Goal: Book appointment/travel/reservation

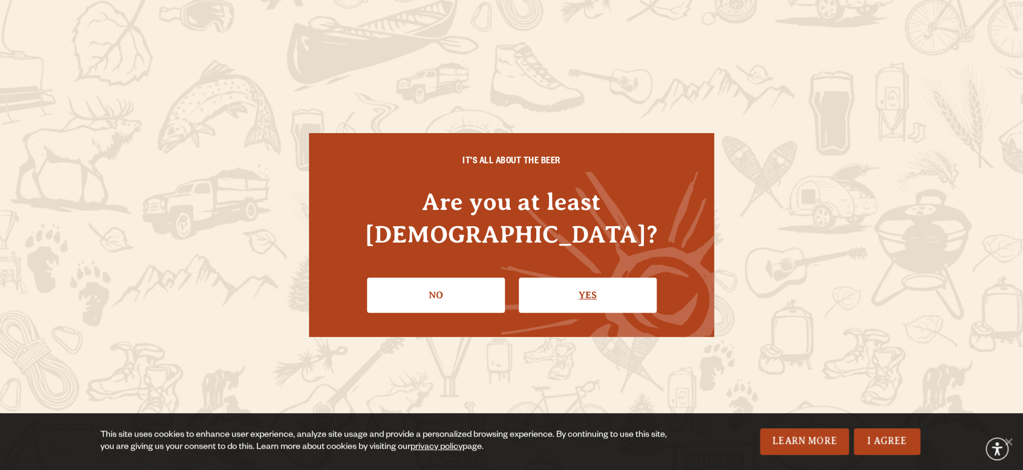
click at [549, 277] on link "Yes" at bounding box center [588, 294] width 138 height 35
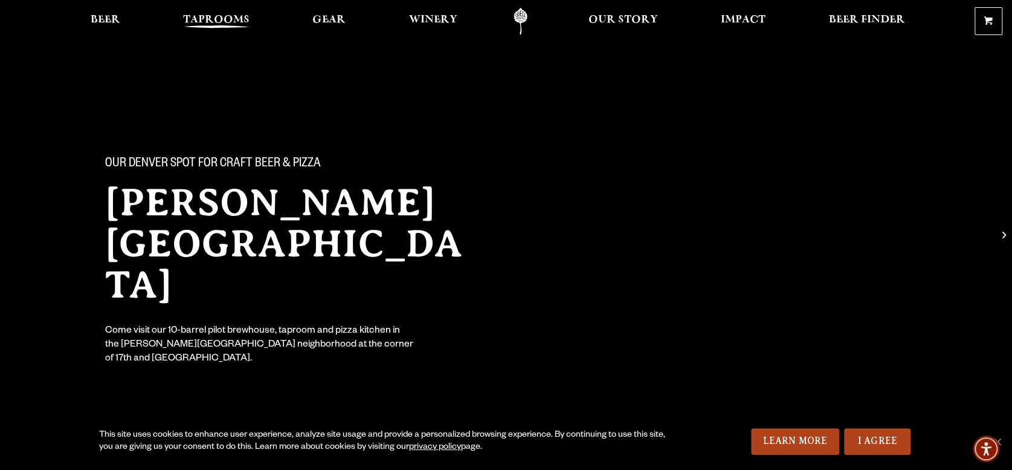
click at [196, 23] on span "Taprooms" at bounding box center [216, 20] width 66 height 10
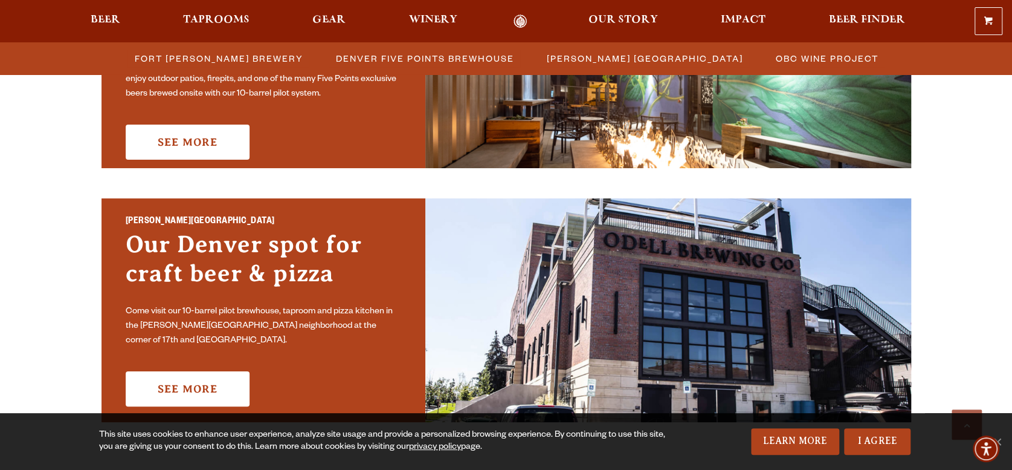
scroll to position [806, 0]
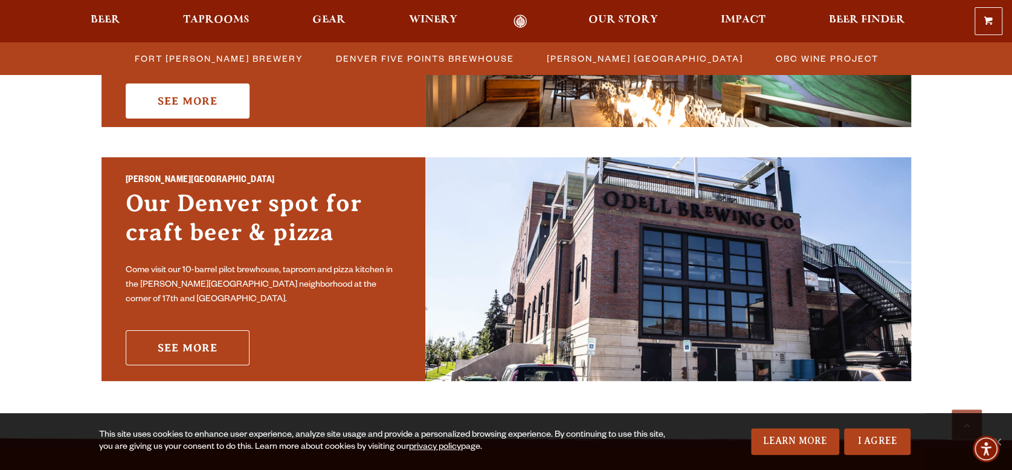
click at [184, 330] on link "See More" at bounding box center [188, 347] width 124 height 35
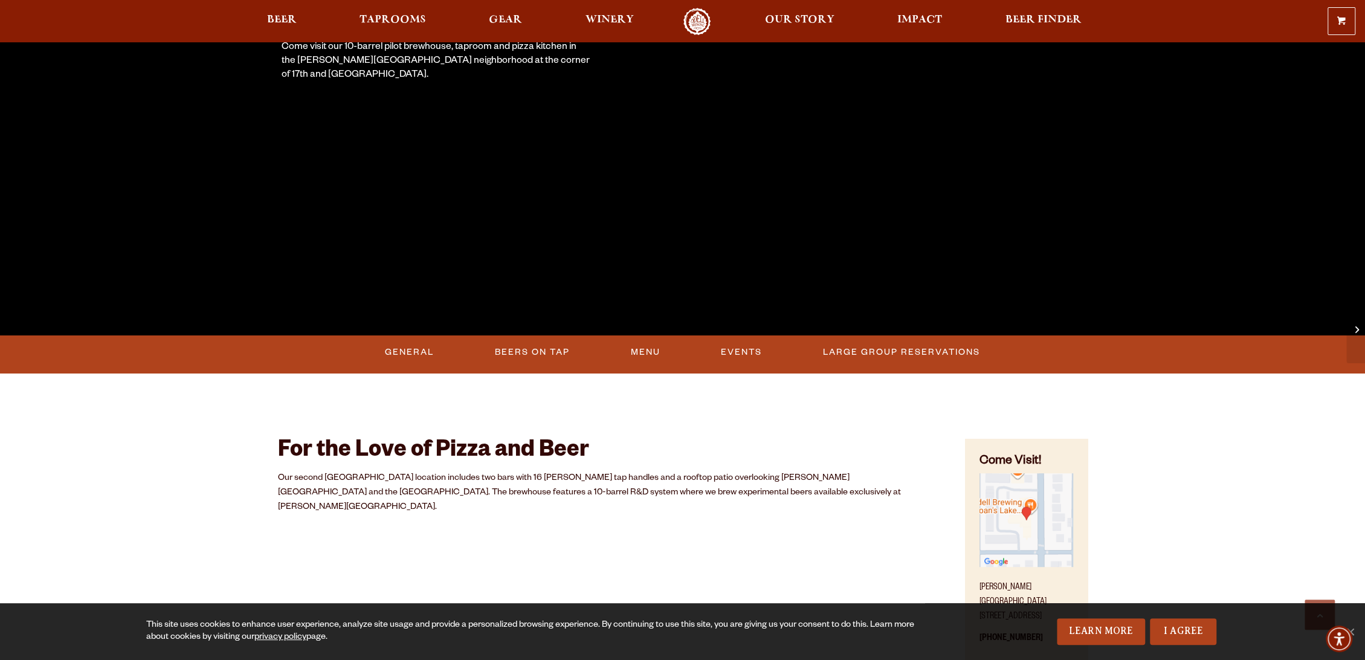
scroll to position [335, 0]
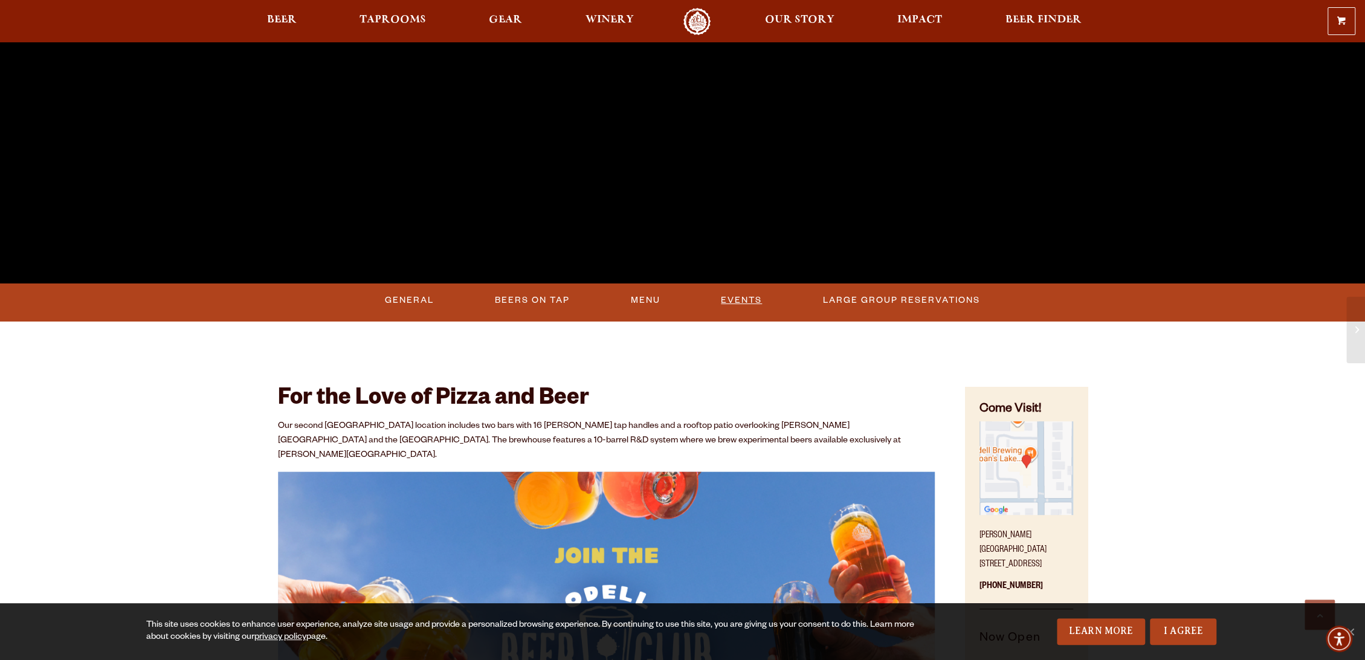
click at [742, 299] on link "Events" at bounding box center [741, 300] width 51 height 28
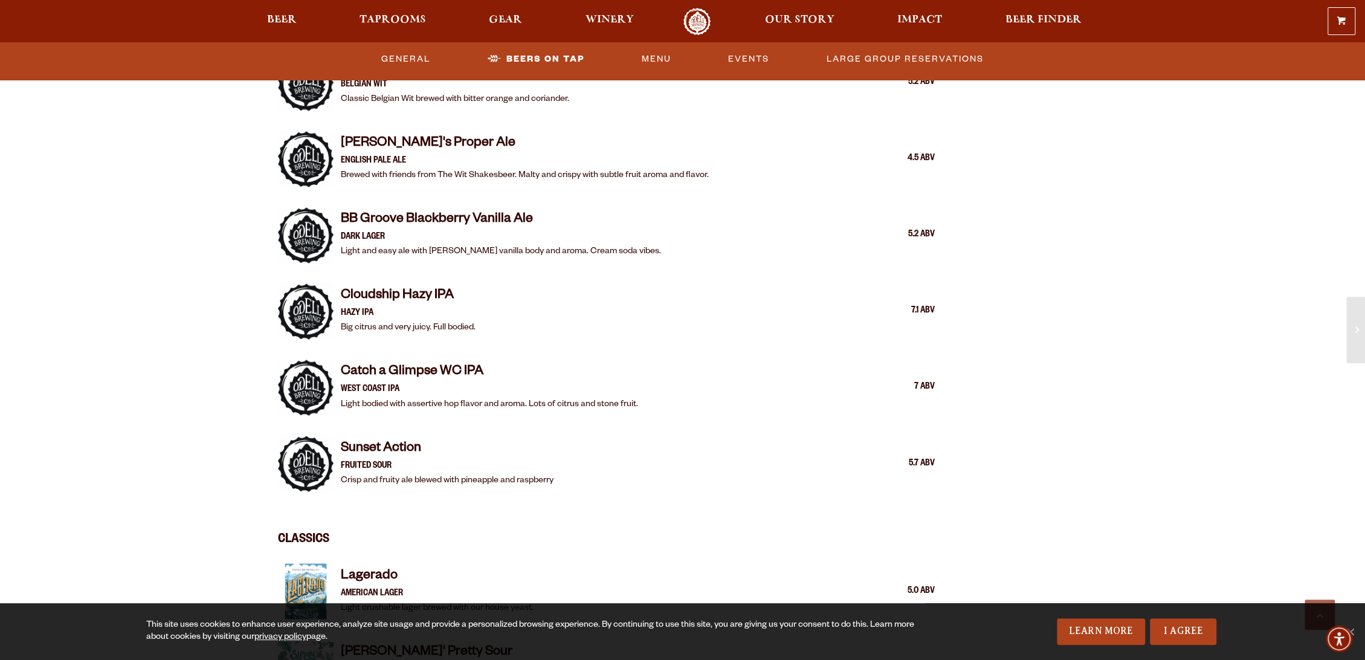
drag, startPoint x: 1091, startPoint y: 234, endPoint x: 1091, endPoint y: 192, distance: 42.3
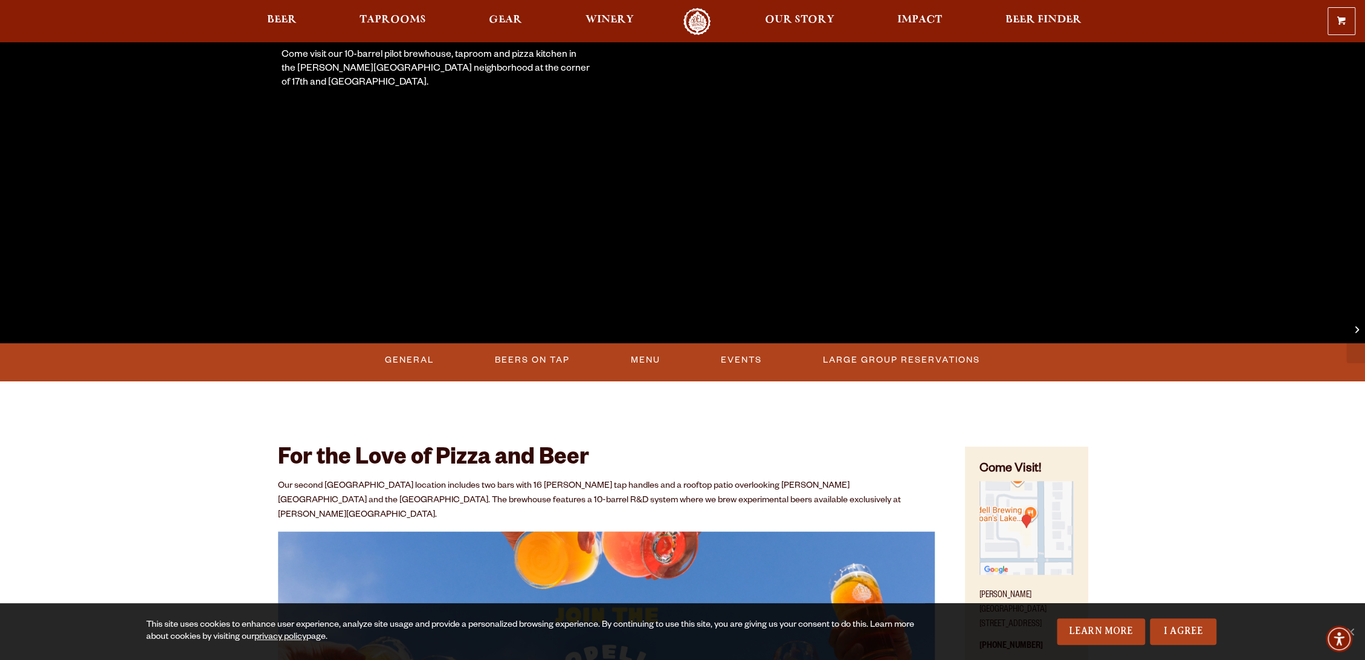
scroll to position [272, 0]
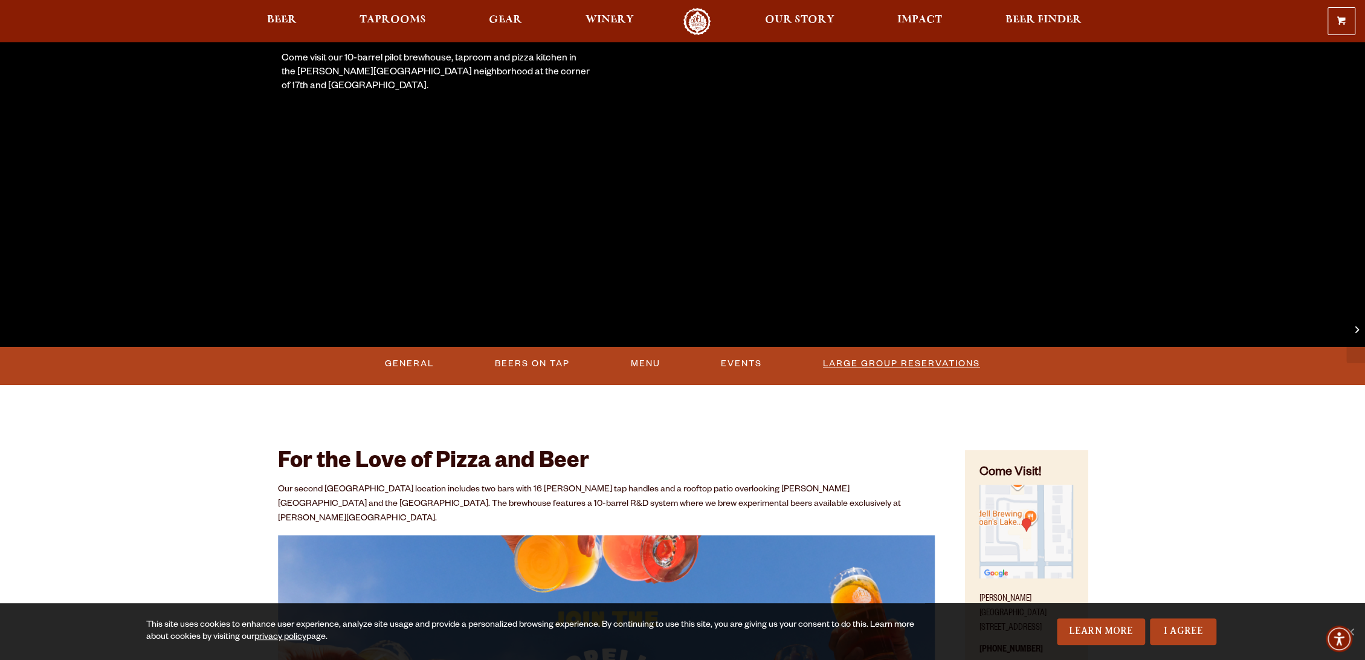
click at [931, 360] on link "Large Group Reservations" at bounding box center [901, 364] width 167 height 28
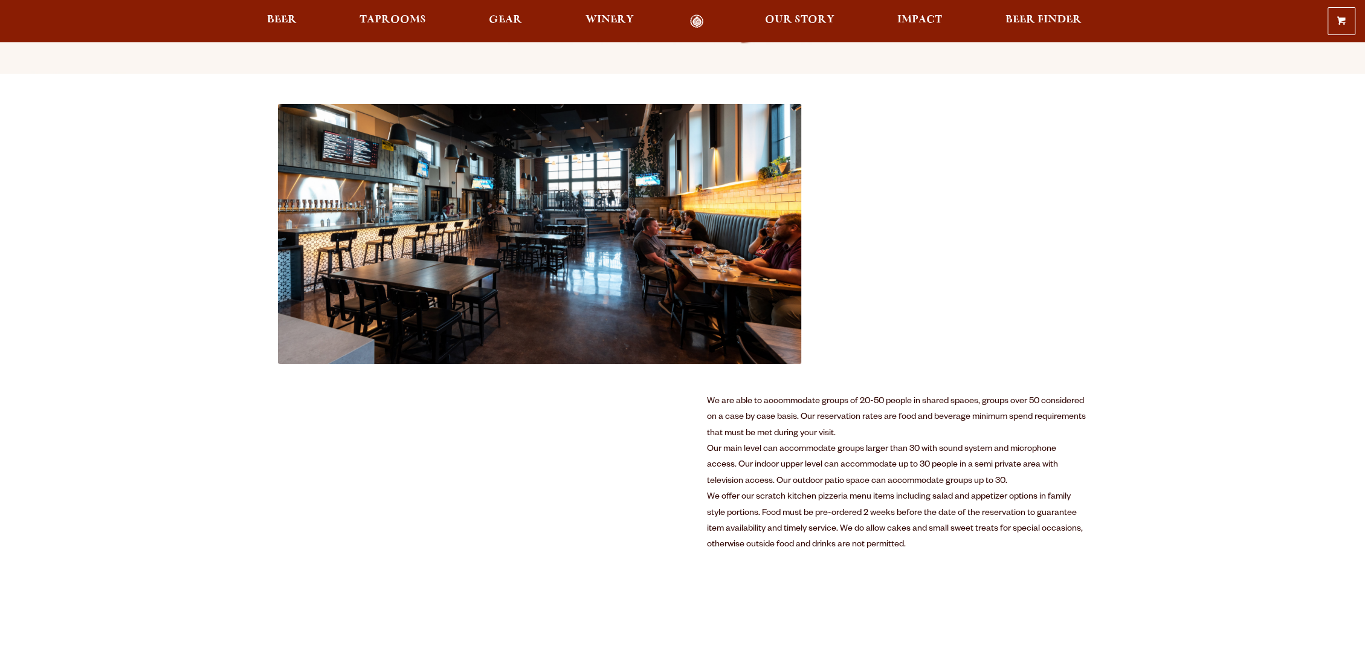
scroll to position [403, 0]
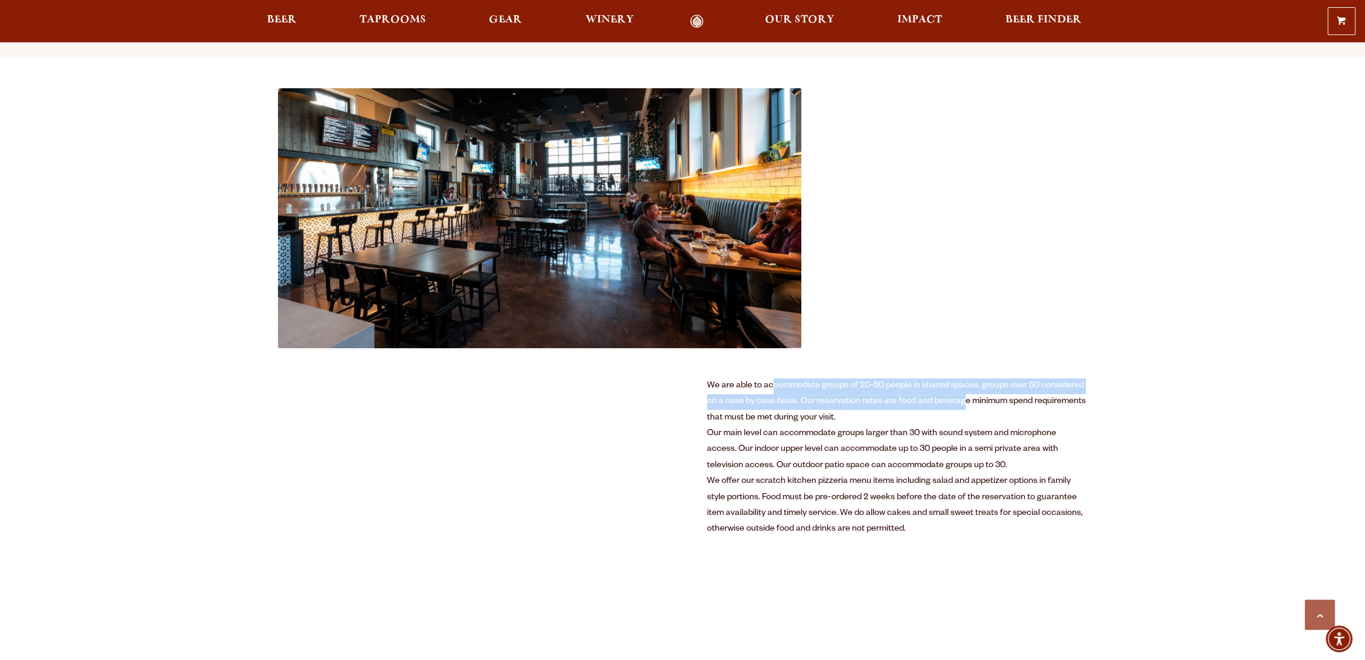
drag, startPoint x: 803, startPoint y: 392, endPoint x: 964, endPoint y: 396, distance: 161.4
click at [963, 396] on div "We are able to accommodate groups of 20-50 people in shared spaces, groups over…" at bounding box center [897, 402] width 381 height 48
click at [964, 396] on div "We are able to accommodate groups of 20-50 people in shared spaces, groups over…" at bounding box center [897, 402] width 381 height 48
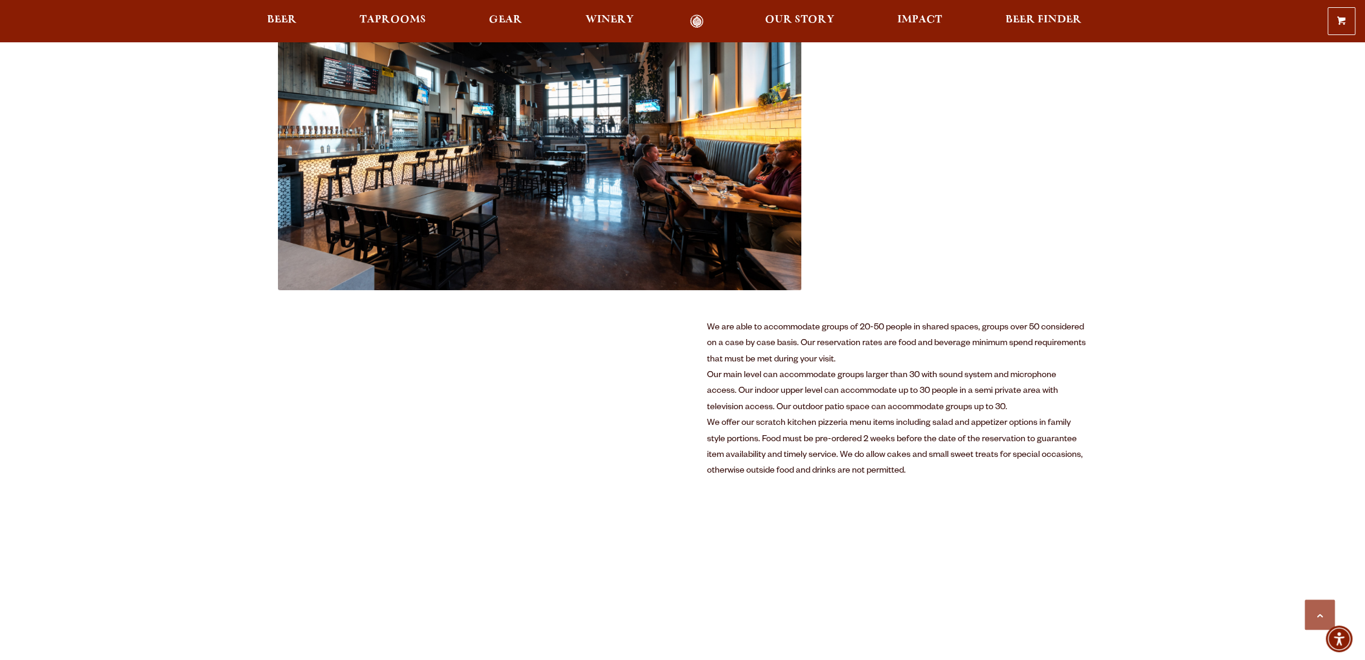
scroll to position [537, 0]
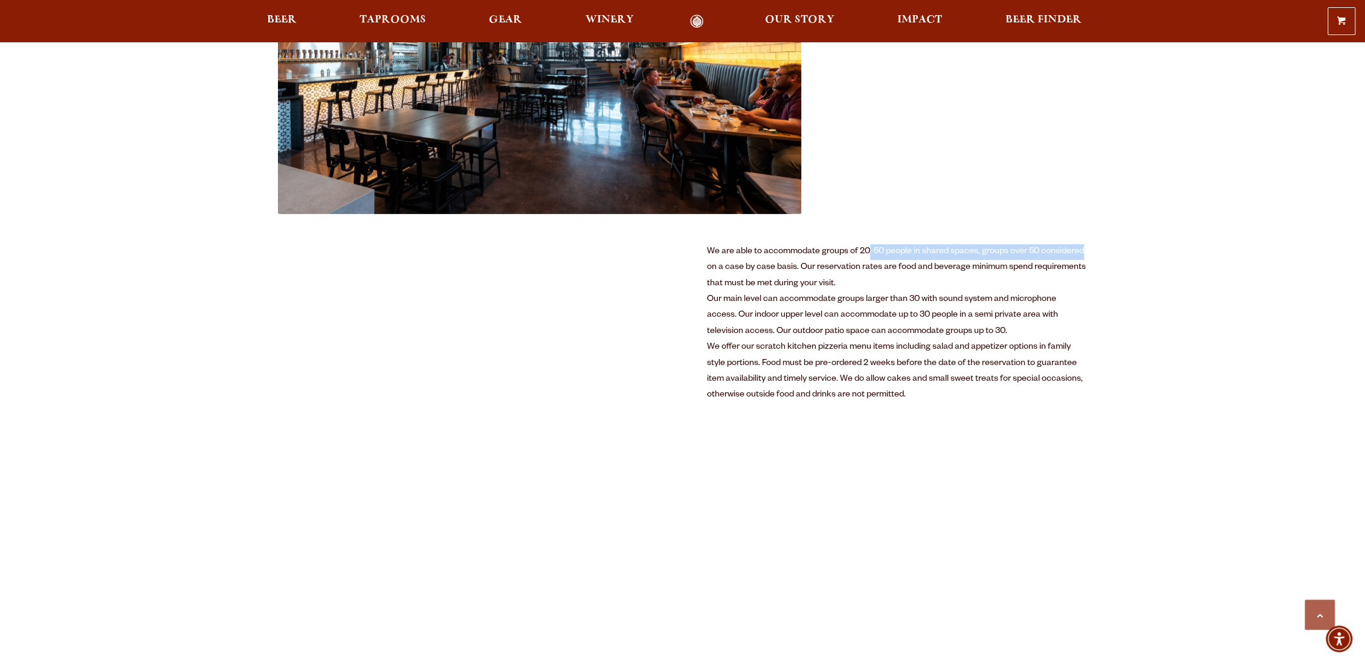
drag, startPoint x: 904, startPoint y: 259, endPoint x: 1112, endPoint y: 256, distance: 207.3
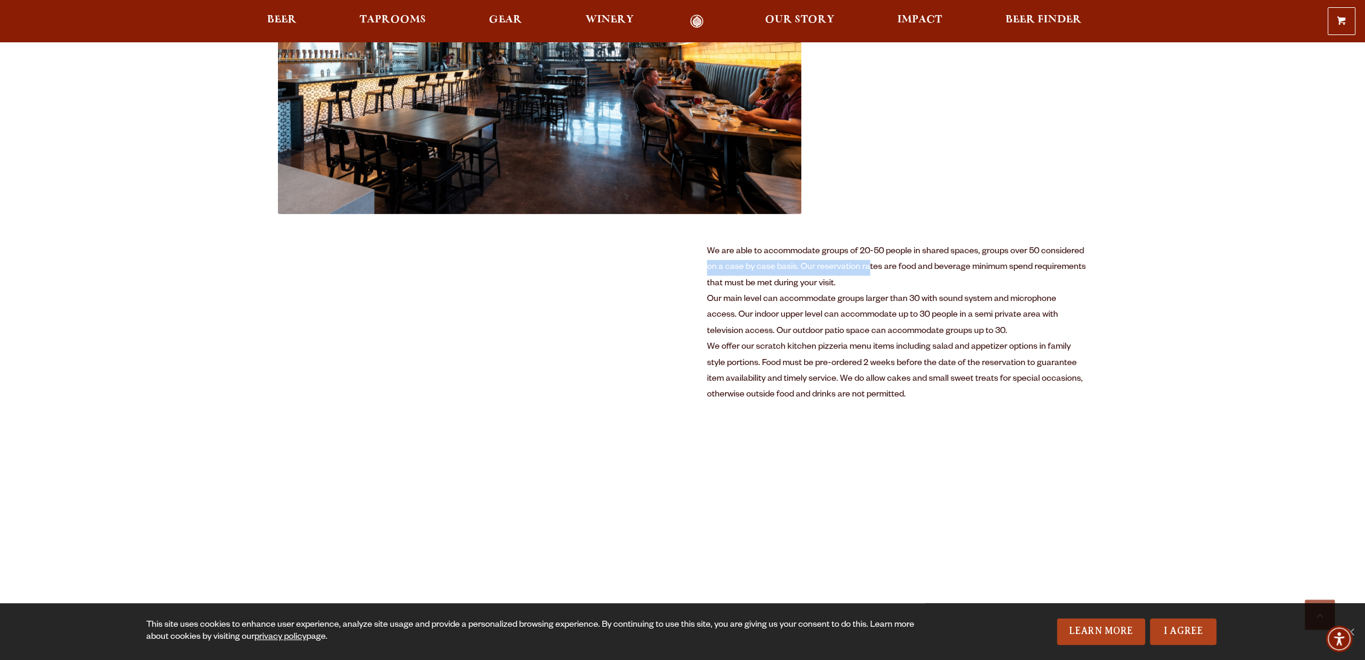
drag, startPoint x: 710, startPoint y: 264, endPoint x: 875, endPoint y: 264, distance: 165.0
click at [869, 264] on div "We are able to accommodate groups of 20-50 people in shared spaces, groups over…" at bounding box center [897, 268] width 381 height 48
click at [875, 264] on div "We are able to accommodate groups of 20-50 people in shared spaces, groups over…" at bounding box center [897, 268] width 381 height 48
drag, startPoint x: 859, startPoint y: 265, endPoint x: 1009, endPoint y: 265, distance: 149.9
click at [1002, 265] on div "We are able to accommodate groups of 20-50 people in shared spaces, groups over…" at bounding box center [897, 268] width 381 height 48
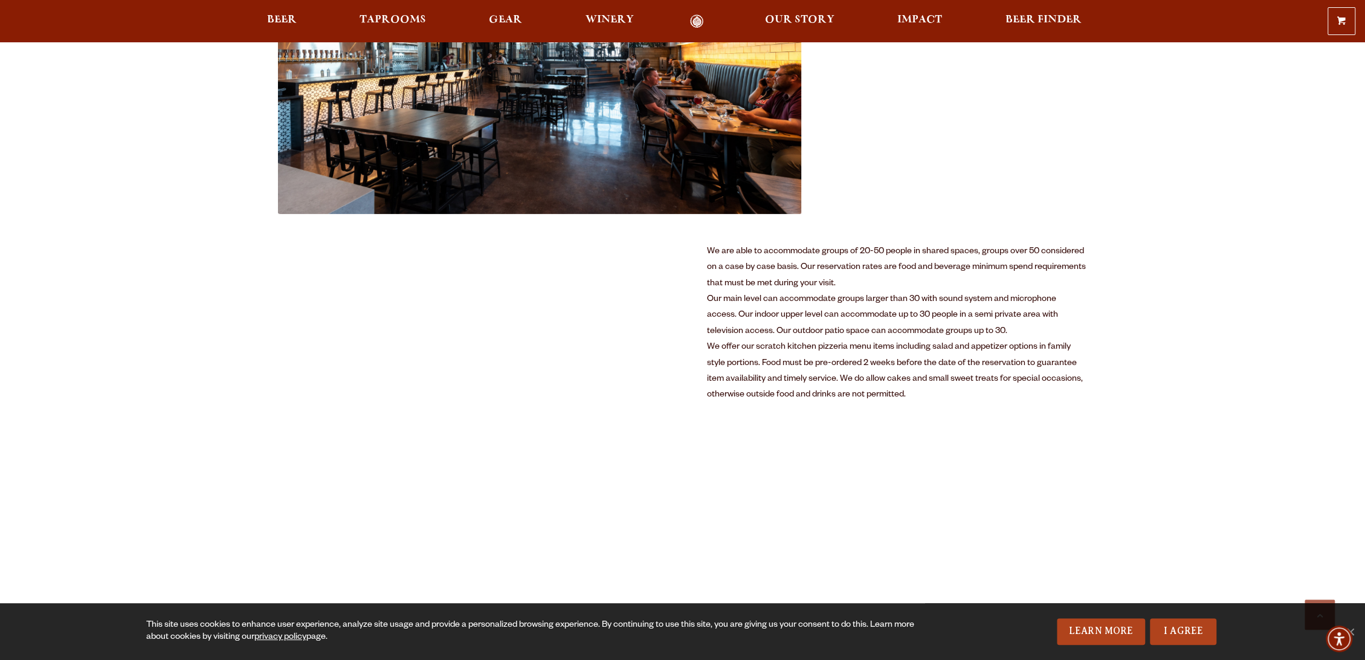
click at [1009, 265] on div "We are able to accommodate groups of 20-50 people in shared spaces, groups over…" at bounding box center [897, 268] width 381 height 48
drag, startPoint x: 739, startPoint y: 265, endPoint x: 881, endPoint y: 285, distance: 142.9
click at [881, 285] on div "We are able to accommodate groups of 20-50 people in shared spaces, groups over…" at bounding box center [897, 268] width 381 height 48
drag, startPoint x: 764, startPoint y: 297, endPoint x: 957, endPoint y: 297, distance: 192.8
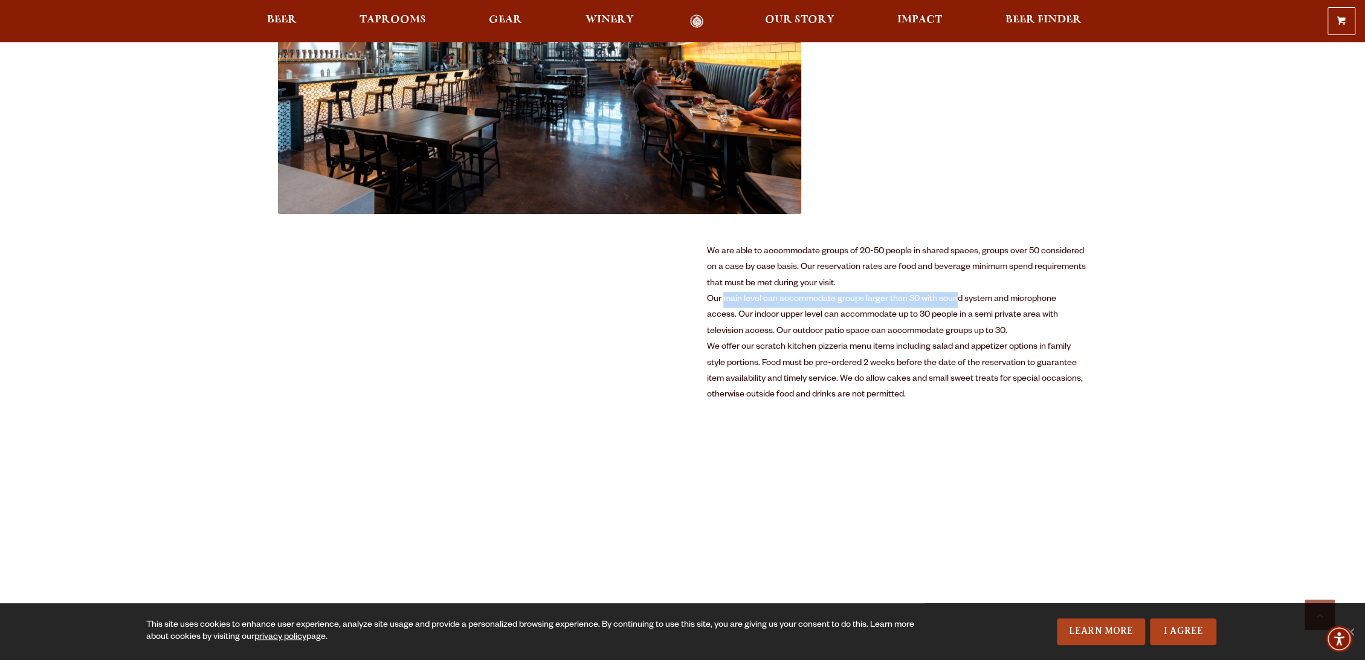
click at [957, 297] on div "Our main level can accommodate groups larger than 30 with sound system and micr…" at bounding box center [897, 316] width 381 height 48
drag, startPoint x: 869, startPoint y: 298, endPoint x: 748, endPoint y: 309, distance: 121.4
click at [748, 309] on div "Our main level can accommodate groups larger than 30 with sound system and micr…" at bounding box center [897, 316] width 381 height 48
click at [781, 311] on div "Our main level can accommodate groups larger than 30 with sound system and micr…" at bounding box center [897, 316] width 381 height 48
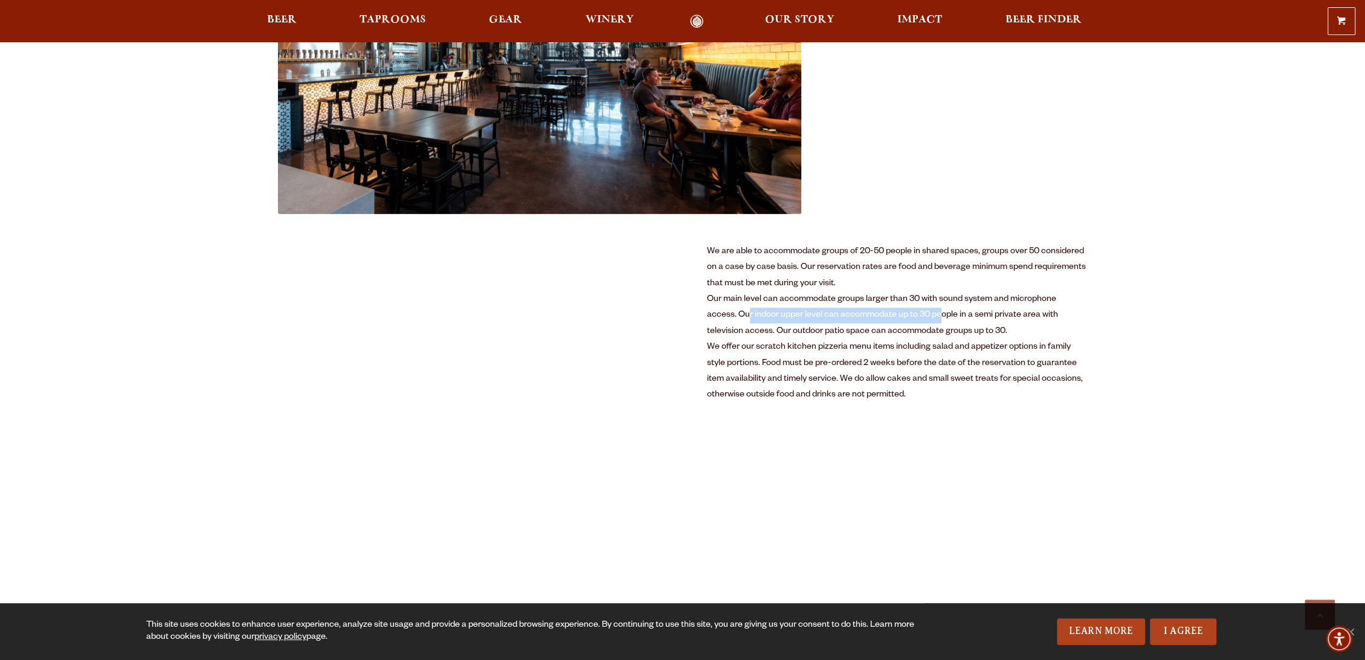
drag, startPoint x: 719, startPoint y: 317, endPoint x: 920, endPoint y: 313, distance: 200.7
click at [914, 315] on div "Our main level can accommodate groups larger than 30 with sound system and micr…" at bounding box center [897, 316] width 381 height 48
click at [924, 312] on div "Our main level can accommodate groups larger than 30 with sound system and micr…" at bounding box center [897, 316] width 381 height 48
drag, startPoint x: 940, startPoint y: 311, endPoint x: 785, endPoint y: 320, distance: 155.6
click at [785, 320] on div "Our main level can accommodate groups larger than 30 with sound system and micr…" at bounding box center [897, 316] width 381 height 48
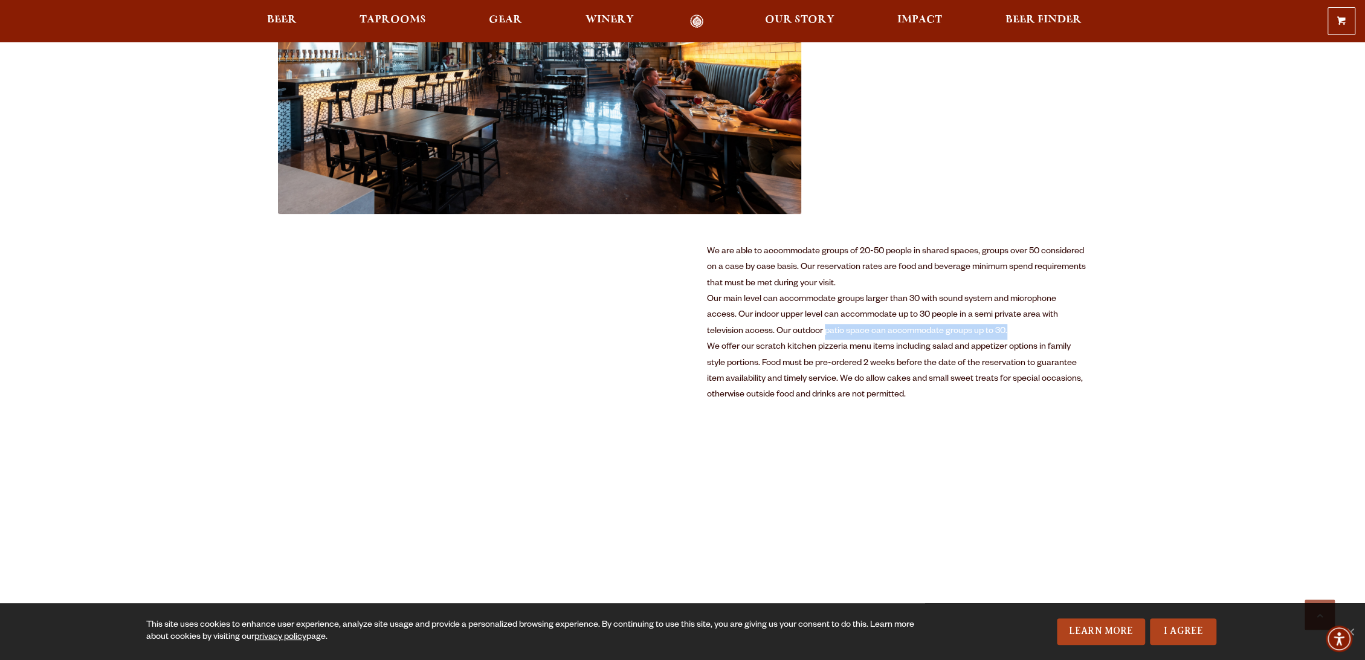
drag, startPoint x: 800, startPoint y: 332, endPoint x: 993, endPoint y: 329, distance: 193.4
click at [992, 329] on div "Our main level can accommodate groups larger than 30 with sound system and micr…" at bounding box center [897, 316] width 381 height 48
click at [993, 329] on div "Our main level can accommodate groups larger than 30 with sound system and micr…" at bounding box center [897, 316] width 381 height 48
drag, startPoint x: 756, startPoint y: 334, endPoint x: 932, endPoint y: 331, distance: 175.9
click at [931, 331] on div "Our main level can accommodate groups larger than 30 with sound system and micr…" at bounding box center [897, 316] width 381 height 48
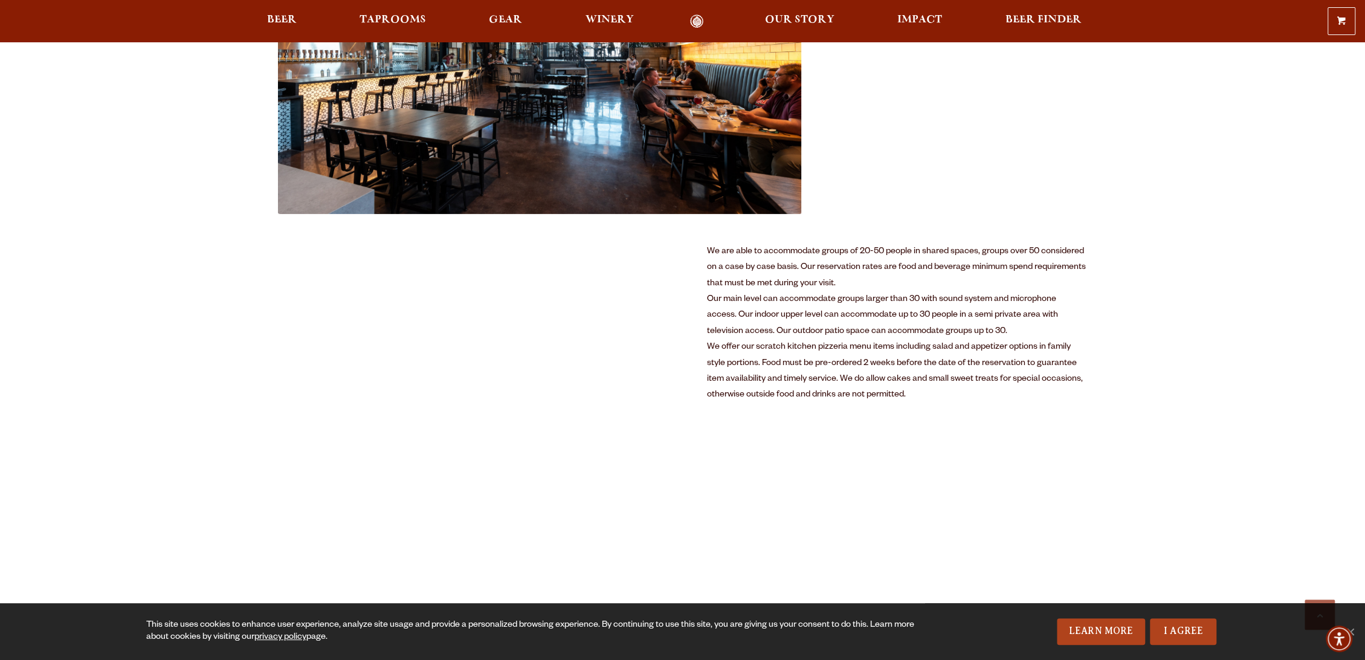
click at [932, 331] on div "Our main level can accommodate groups larger than 30 with sound system and micr…" at bounding box center [897, 316] width 381 height 48
drag, startPoint x: 855, startPoint y: 342, endPoint x: 939, endPoint y: 342, distance: 83.4
click at [939, 342] on div "We offer our scratch kitchen pizzeria menu items including salad and appetizer …" at bounding box center [897, 372] width 381 height 64
drag, startPoint x: 720, startPoint y: 347, endPoint x: 936, endPoint y: 345, distance: 215.8
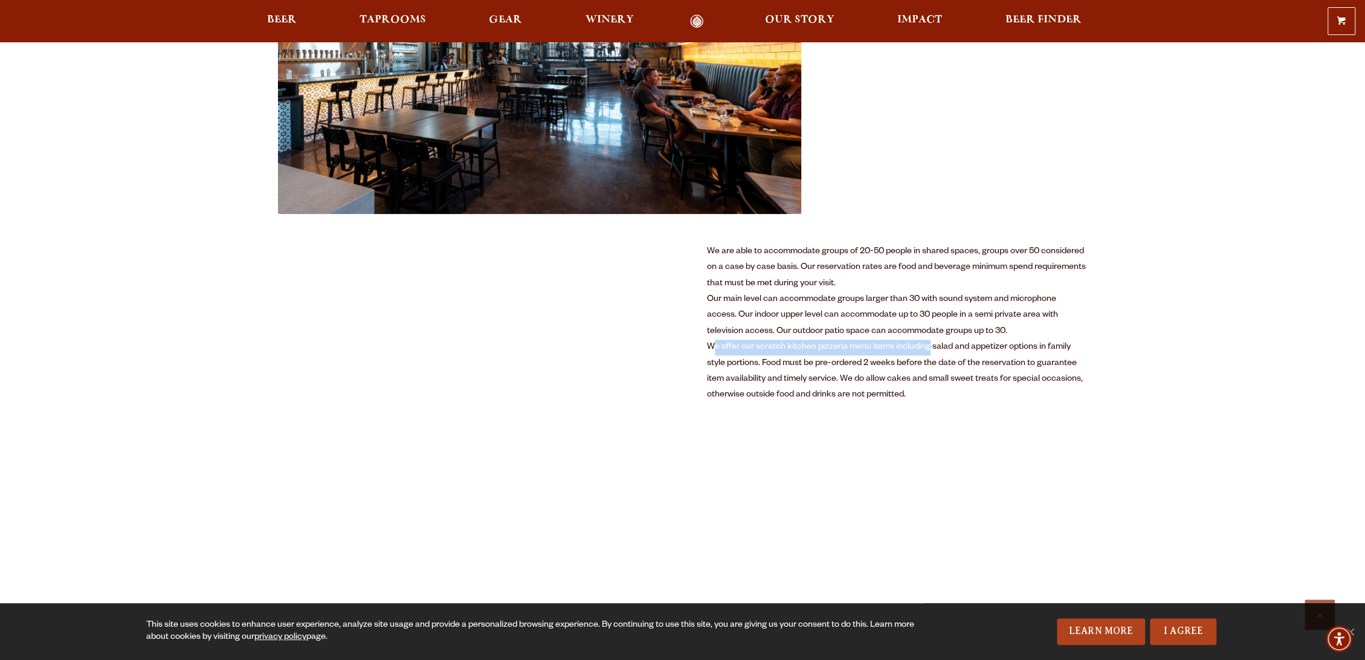
click at [936, 345] on div "We offer our scratch kitchen pizzeria menu items including salad and appetizer …" at bounding box center [897, 372] width 381 height 64
drag, startPoint x: 752, startPoint y: 359, endPoint x: 913, endPoint y: 357, distance: 161.4
click at [913, 357] on div "We offer our scratch kitchen pizzeria menu items including salad and appetizer …" at bounding box center [897, 372] width 381 height 64
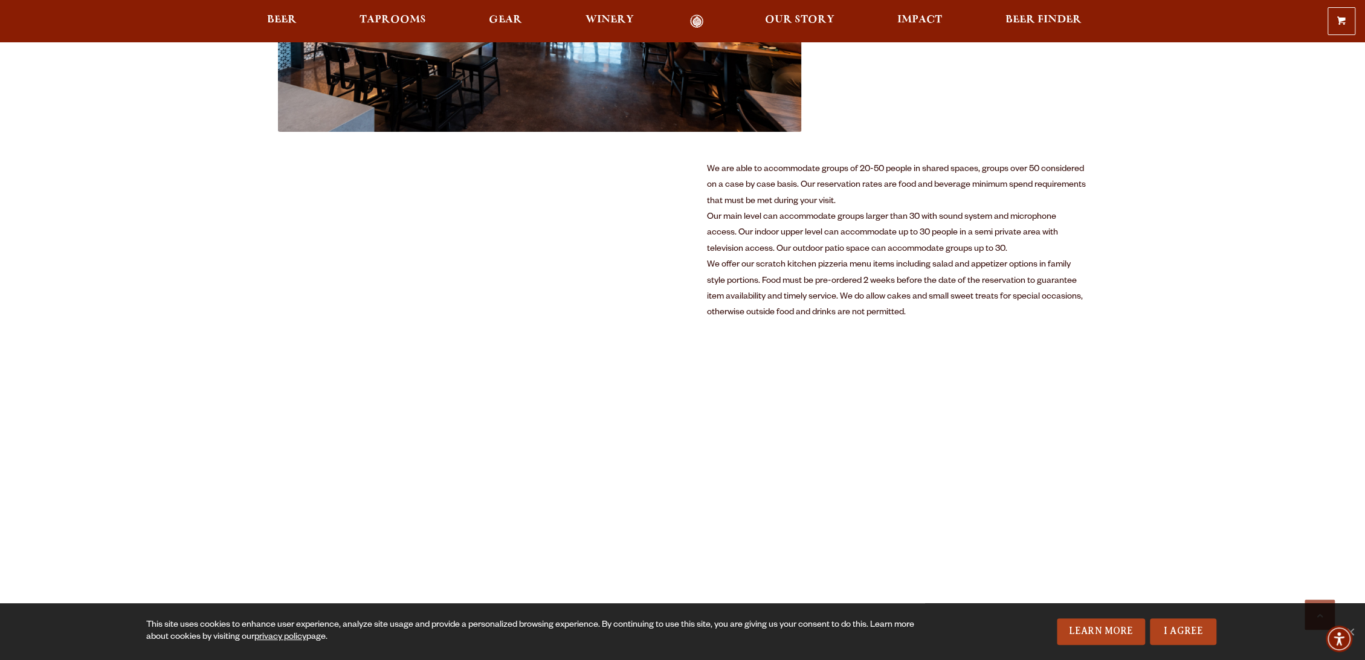
scroll to position [604, 0]
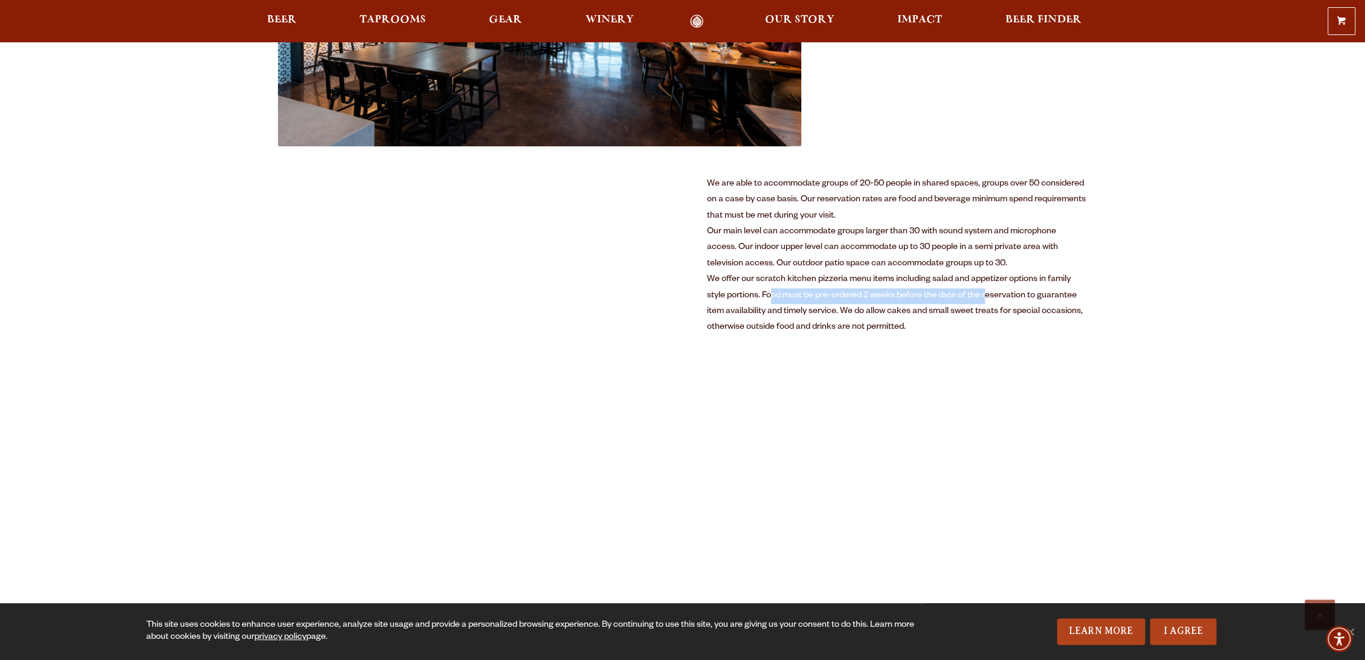
drag, startPoint x: 922, startPoint y: 298, endPoint x: 995, endPoint y: 306, distance: 73.6
click at [986, 299] on div "We offer our scratch kitchen pizzeria menu items including salad and appetizer …" at bounding box center [897, 304] width 381 height 64
click at [997, 320] on div "We offer our scratch kitchen pizzeria menu items including salad and appetizer …" at bounding box center [897, 304] width 381 height 64
drag, startPoint x: 880, startPoint y: 313, endPoint x: 1026, endPoint y: 313, distance: 145.7
click at [1014, 313] on div "We offer our scratch kitchen pizzeria menu items including salad and appetizer …" at bounding box center [897, 304] width 381 height 64
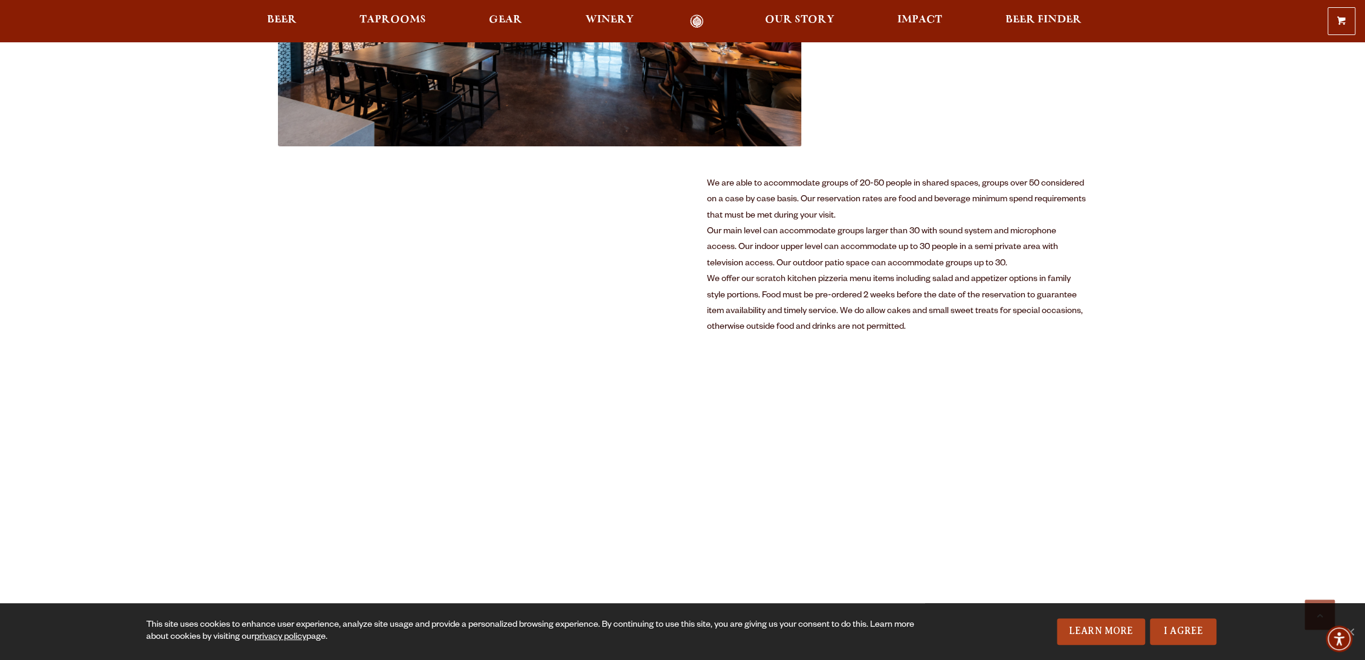
click at [1026, 313] on div "We offer our scratch kitchen pizzeria menu items including salad and appetizer …" at bounding box center [897, 304] width 381 height 64
drag, startPoint x: 849, startPoint y: 310, endPoint x: 1078, endPoint y: 310, distance: 229.1
click at [1076, 310] on div "We offer our scratch kitchen pizzeria menu items including salad and appetizer …" at bounding box center [897, 304] width 381 height 64
click at [1079, 310] on div "We offer our scratch kitchen pizzeria menu items including salad and appetizer …" at bounding box center [897, 304] width 381 height 64
drag, startPoint x: 785, startPoint y: 295, endPoint x: 1023, endPoint y: 295, distance: 238.1
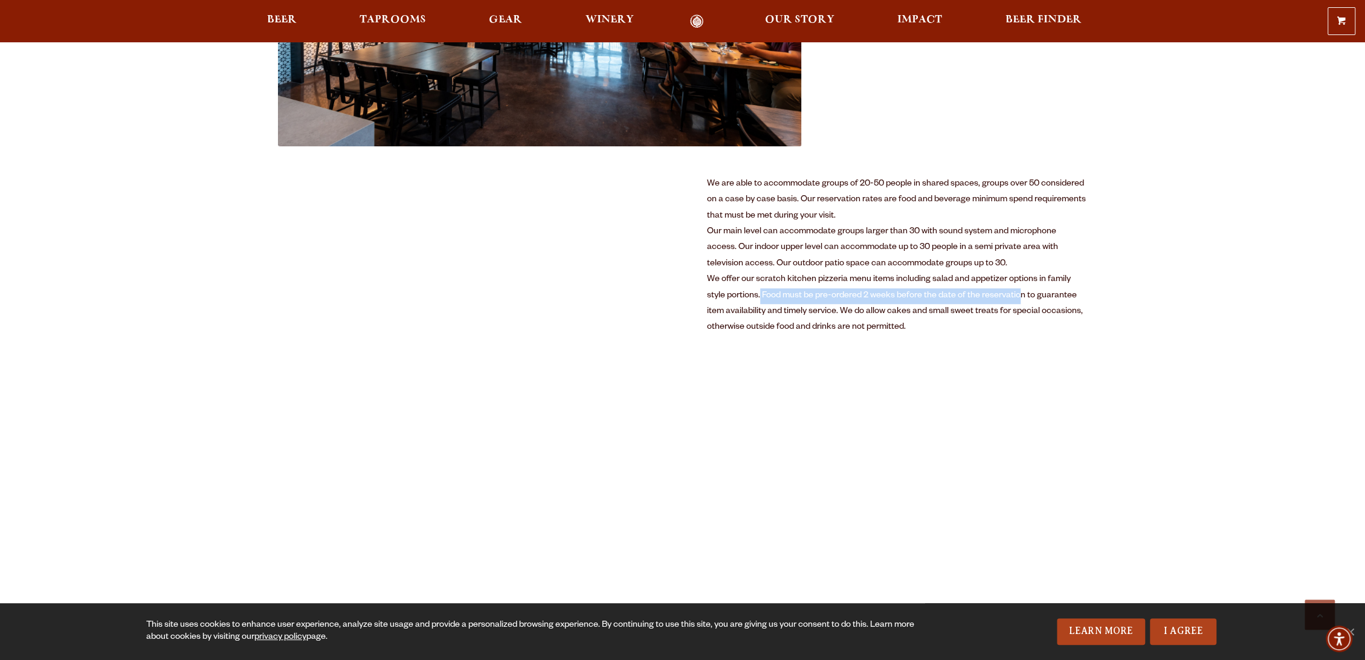
click at [1023, 295] on div "We offer our scratch kitchen pizzeria menu items including salad and appetizer …" at bounding box center [897, 304] width 381 height 64
drag, startPoint x: 976, startPoint y: 296, endPoint x: 873, endPoint y: 319, distance: 105.2
click at [873, 319] on div "We offer our scratch kitchen pizzeria menu items including salad and appetizer …" at bounding box center [897, 304] width 381 height 64
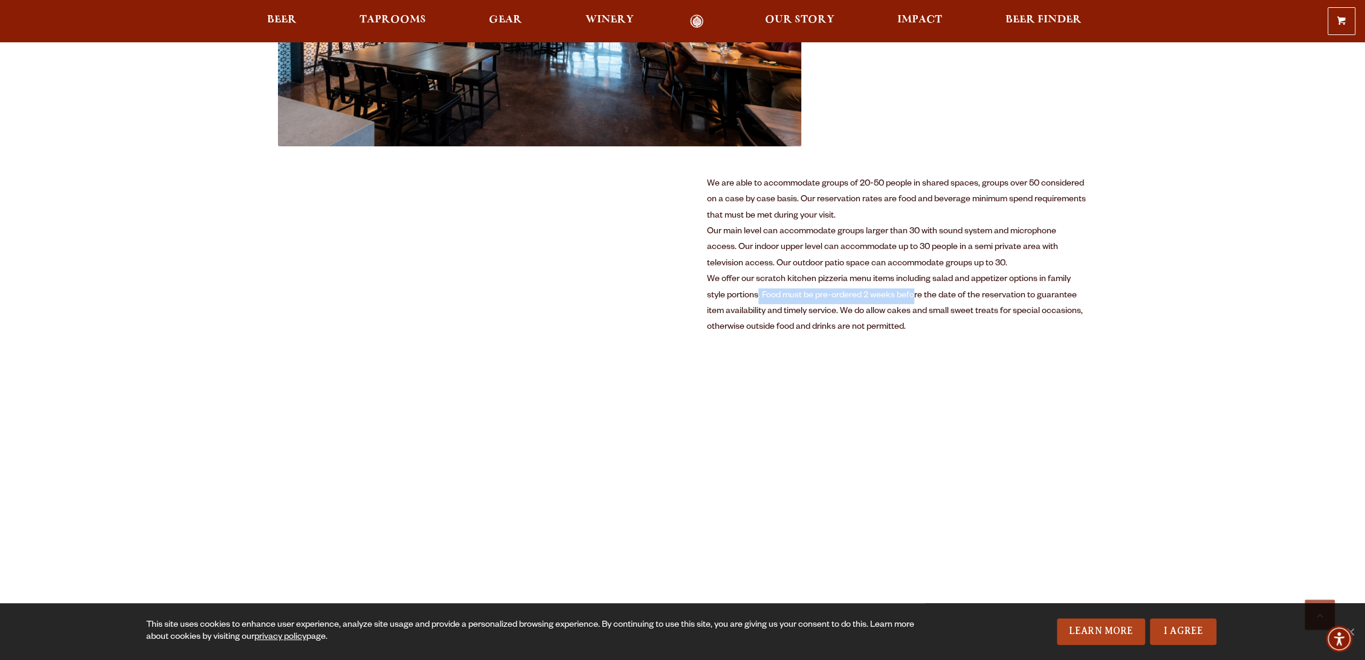
drag, startPoint x: 770, startPoint y: 294, endPoint x: 916, endPoint y: 294, distance: 146.3
click at [916, 294] on div "We offer our scratch kitchen pizzeria menu items including salad and appetizer …" at bounding box center [897, 304] width 381 height 64
drag, startPoint x: 773, startPoint y: 280, endPoint x: 757, endPoint y: 299, distance: 25.3
click at [757, 299] on div "We offer our scratch kitchen pizzeria menu items including salad and appetizer …" at bounding box center [897, 304] width 381 height 64
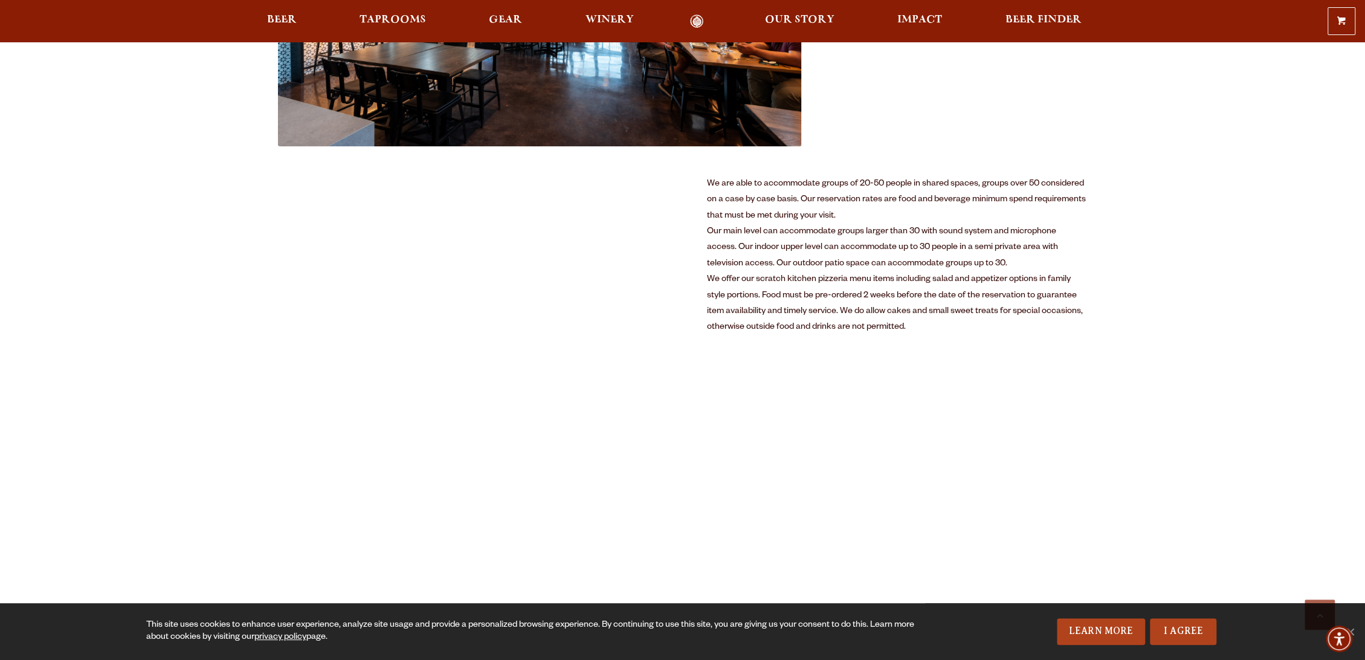
click at [763, 297] on div "We offer our scratch kitchen pizzeria menu items including salad and appetizer …" at bounding box center [897, 304] width 381 height 64
drag, startPoint x: 1006, startPoint y: 258, endPoint x: 723, endPoint y: 261, distance: 282.3
click at [727, 261] on div "Our main level can accommodate groups larger than 30 with sound system and micr…" at bounding box center [897, 248] width 381 height 48
click at [723, 261] on div "Our main level can accommodate groups larger than 30 with sound system and micr…" at bounding box center [897, 248] width 381 height 48
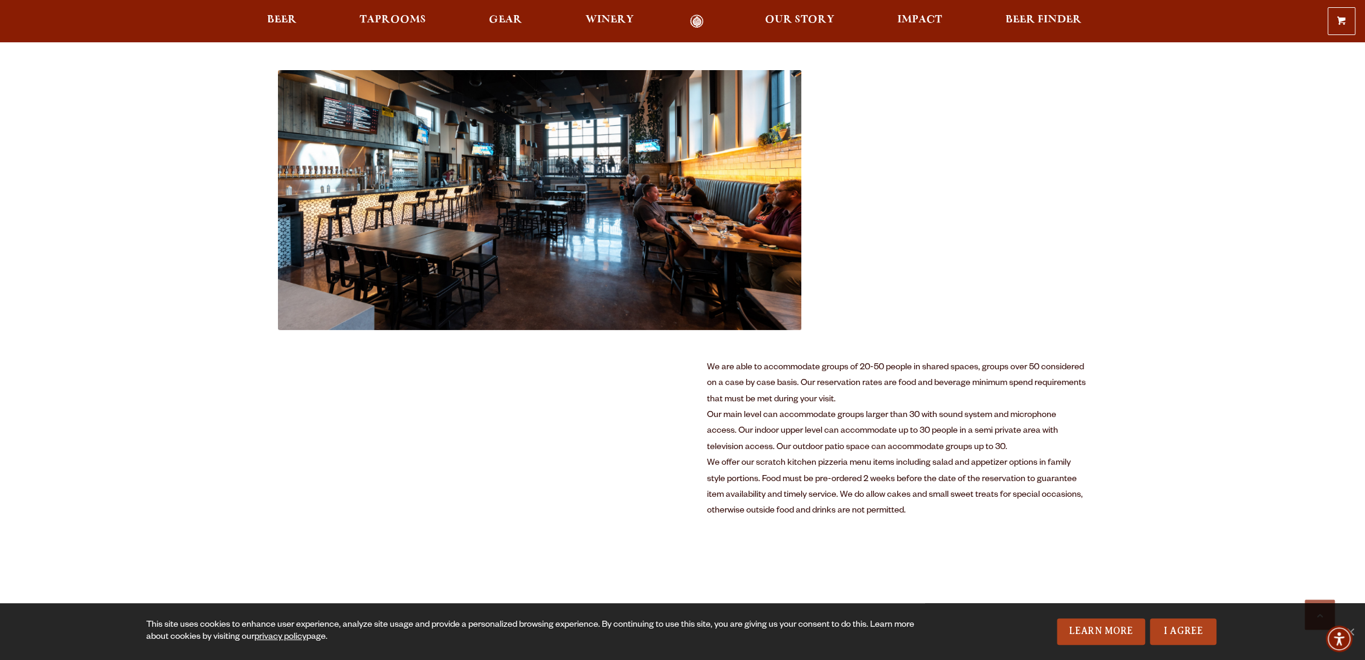
scroll to position [470, 0]
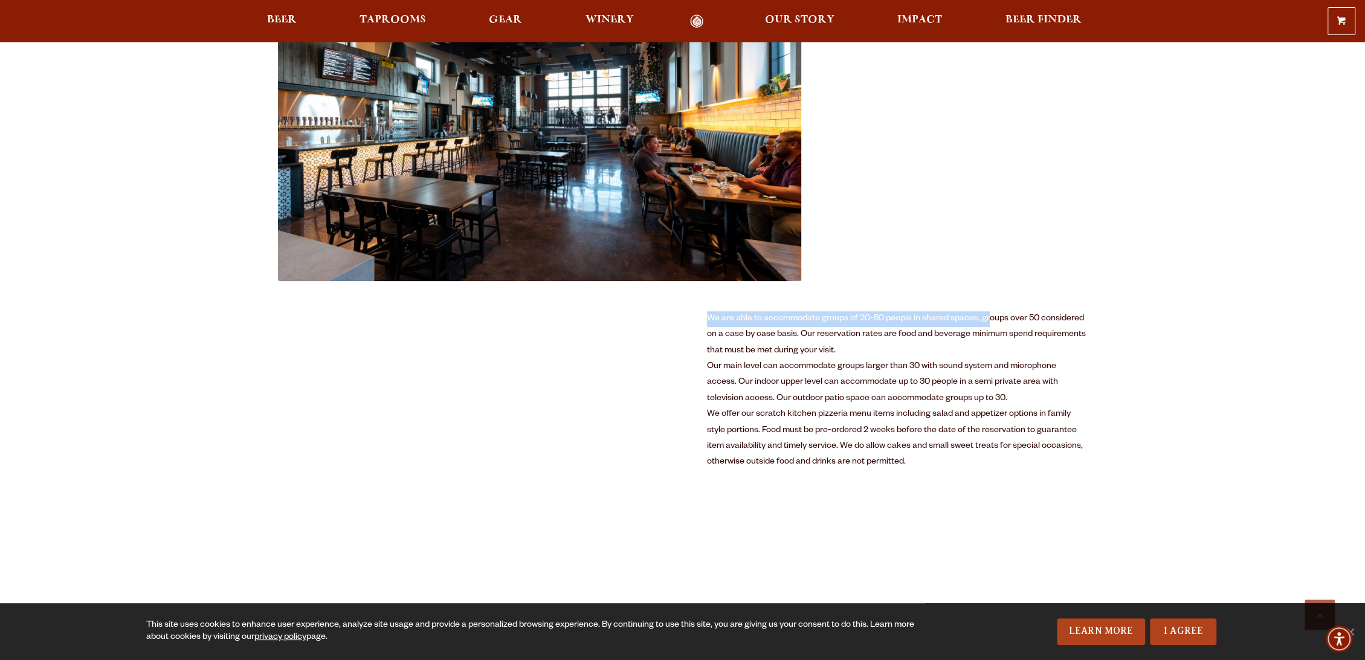
drag, startPoint x: 709, startPoint y: 313, endPoint x: 989, endPoint y: 321, distance: 280.6
click at [989, 321] on div "We are able to accommodate groups of 20-50 people in shared spaces, groups over…" at bounding box center [897, 335] width 381 height 48
drag, startPoint x: 799, startPoint y: 319, endPoint x: 1090, endPoint y: 319, distance: 290.7
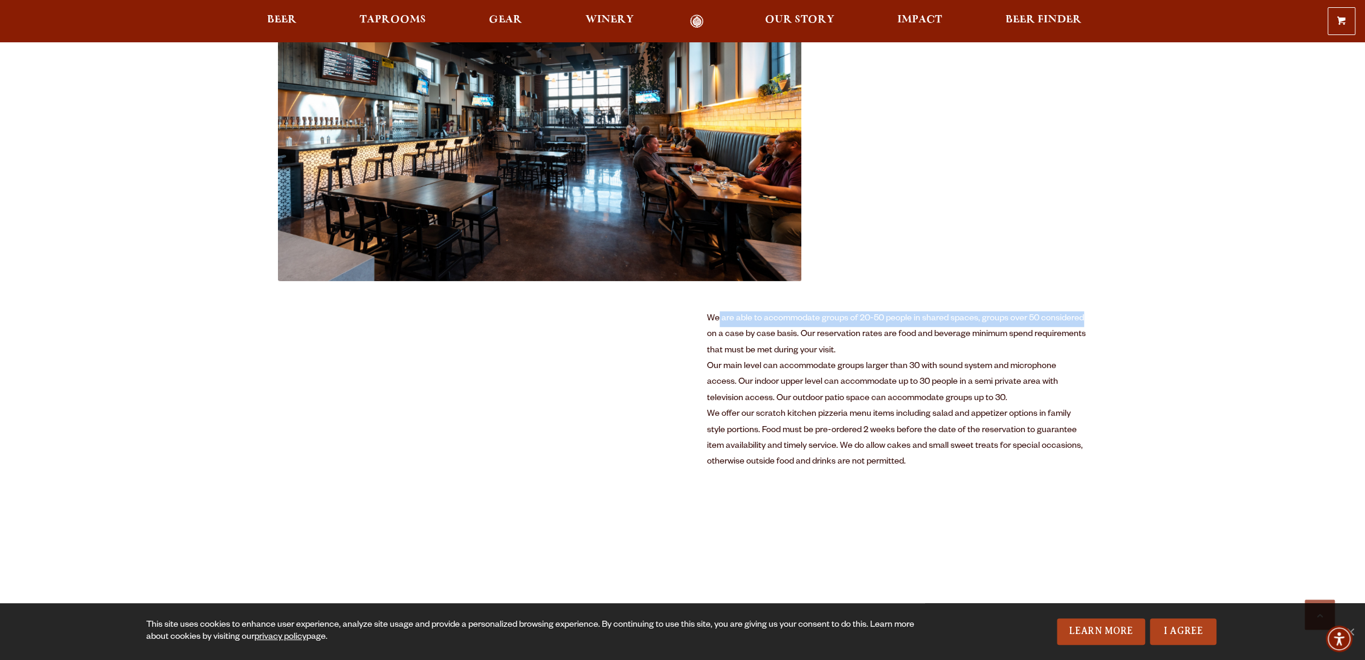
drag, startPoint x: 759, startPoint y: 329, endPoint x: 945, endPoint y: 331, distance: 186.8
click at [944, 331] on div "We are able to accommodate groups of 20-50 people in shared spaces, groups over…" at bounding box center [897, 335] width 381 height 48
click at [945, 331] on div "We are able to accommodate groups of 20-50 people in shared spaces, groups over…" at bounding box center [897, 335] width 381 height 48
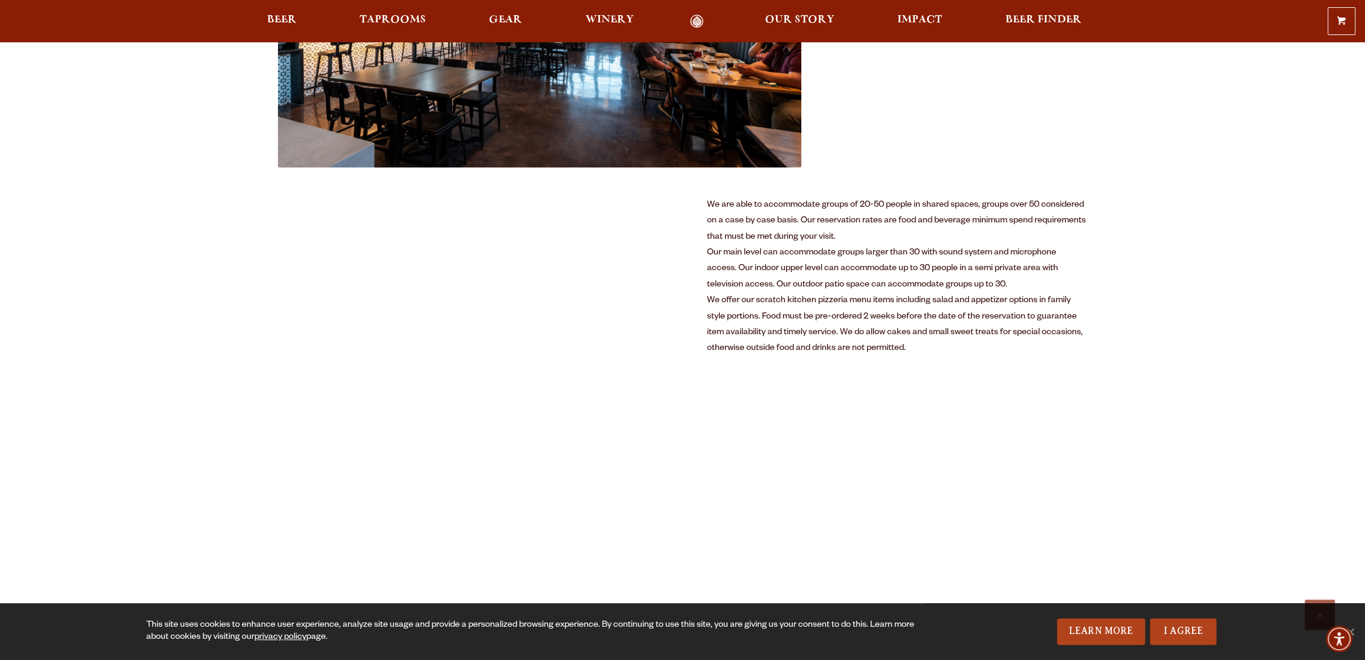
scroll to position [604, 0]
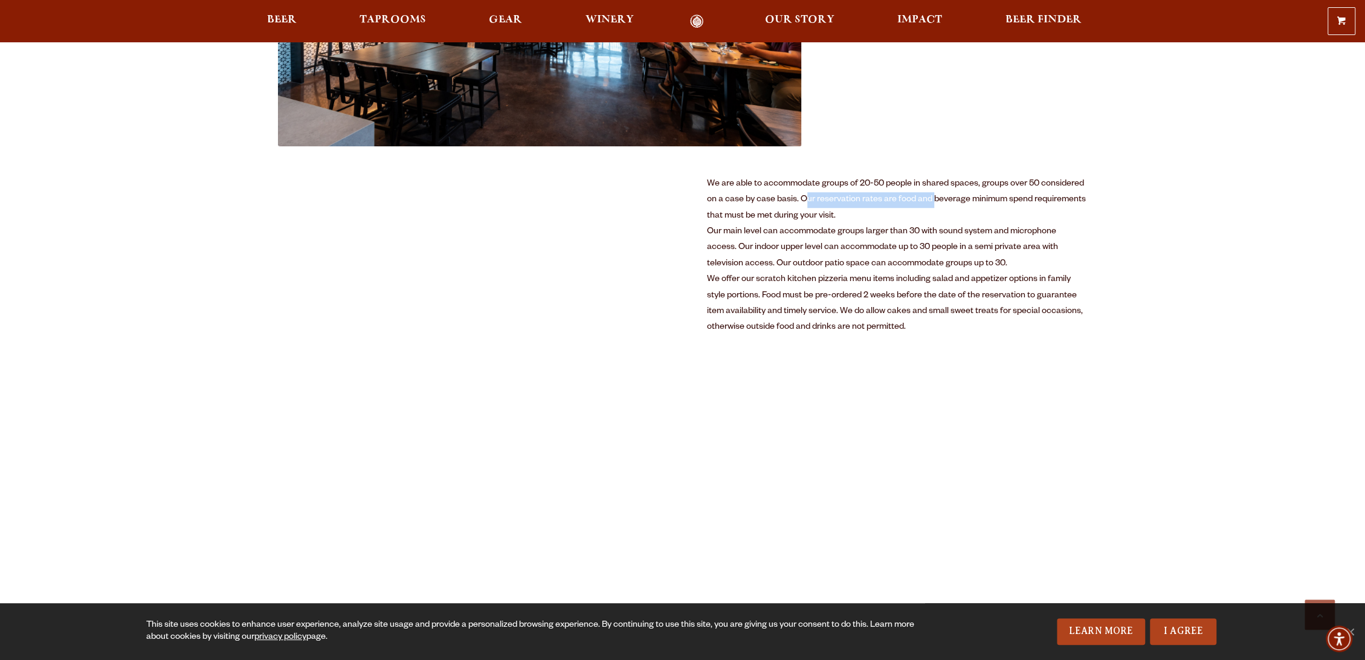
drag, startPoint x: 806, startPoint y: 198, endPoint x: 933, endPoint y: 199, distance: 127.5
click at [933, 199] on div "We are able to accommodate groups of 20-50 people in shared spaces, groups over…" at bounding box center [897, 200] width 381 height 48
drag, startPoint x: 790, startPoint y: 202, endPoint x: 931, endPoint y: 202, distance: 140.8
click at [931, 202] on div "We are able to accommodate groups of 20-50 people in shared spaces, groups over…" at bounding box center [897, 200] width 381 height 48
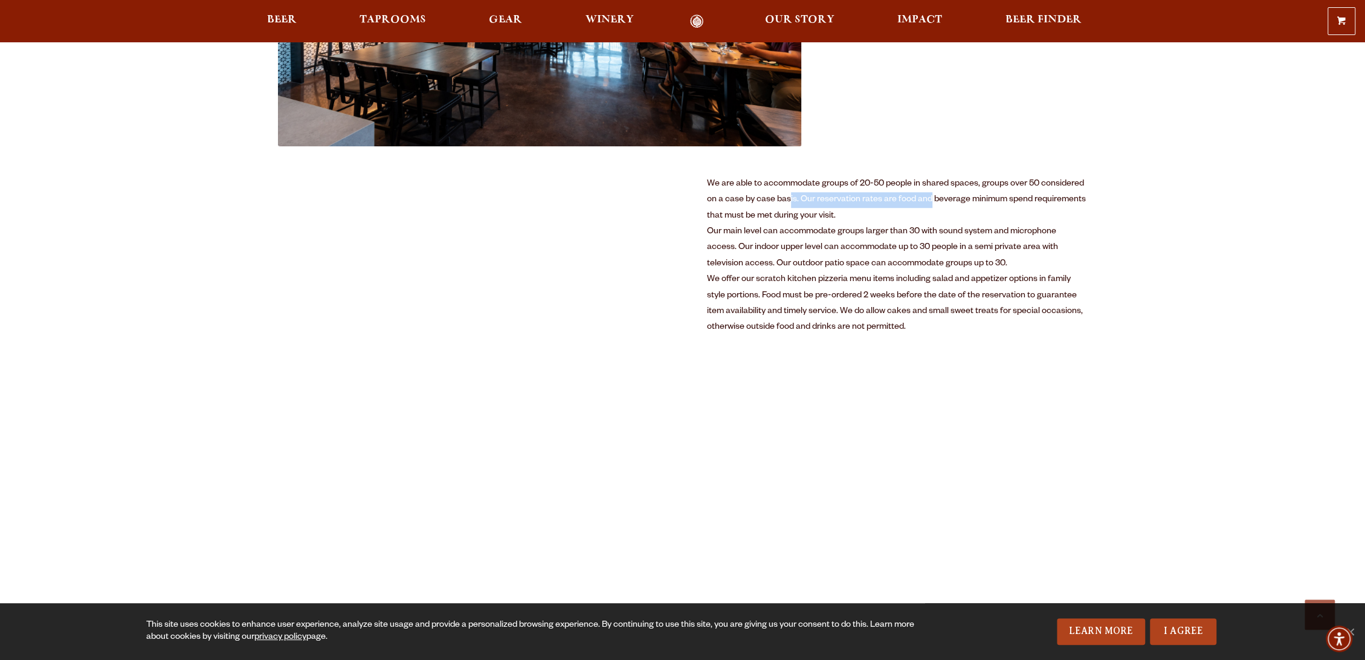
click at [931, 202] on div "We are able to accommodate groups of 20-50 people in shared spaces, groups over…" at bounding box center [897, 200] width 381 height 48
drag, startPoint x: 794, startPoint y: 199, endPoint x: 957, endPoint y: 202, distance: 163.8
click at [954, 202] on div "We are able to accommodate groups of 20-50 people in shared spaces, groups over…" at bounding box center [897, 200] width 381 height 48
click at [957, 202] on div "We are able to accommodate groups of 20-50 people in shared spaces, groups over…" at bounding box center [897, 200] width 381 height 48
drag, startPoint x: 785, startPoint y: 198, endPoint x: 1002, endPoint y: 198, distance: 217.0
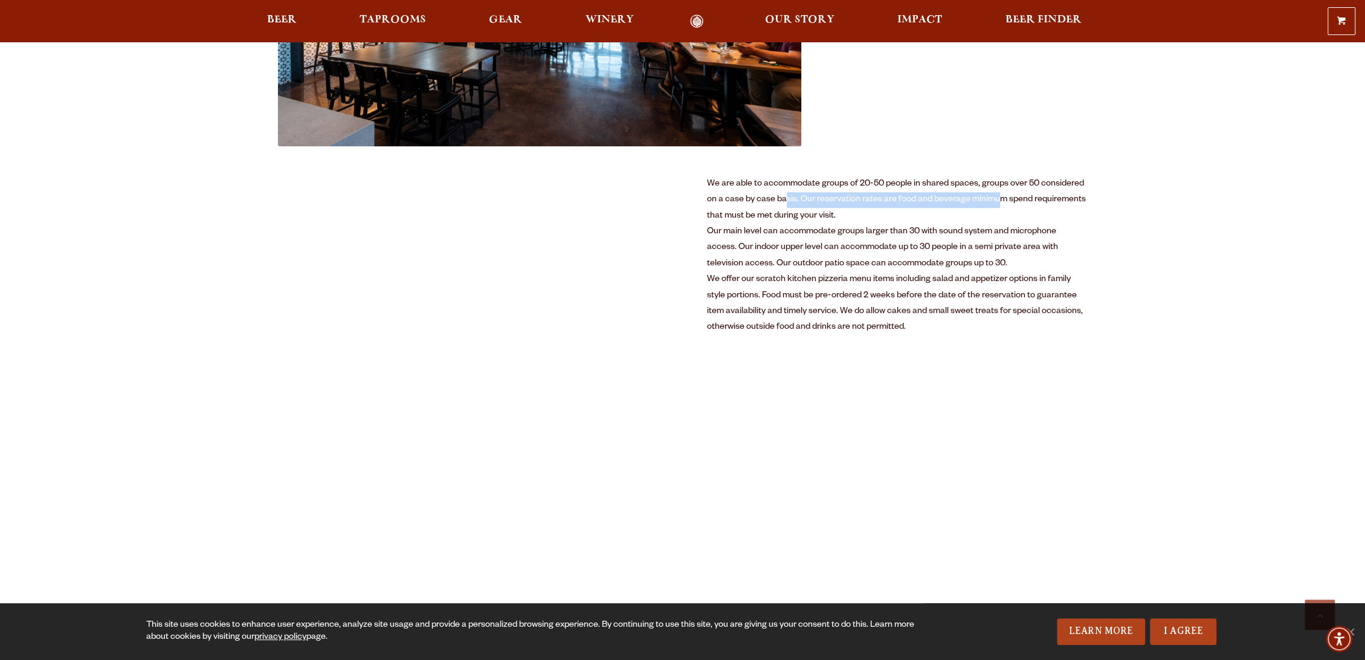
click at [1002, 198] on div "We are able to accommodate groups of 20-50 people in shared spaces, groups over…" at bounding box center [897, 200] width 381 height 48
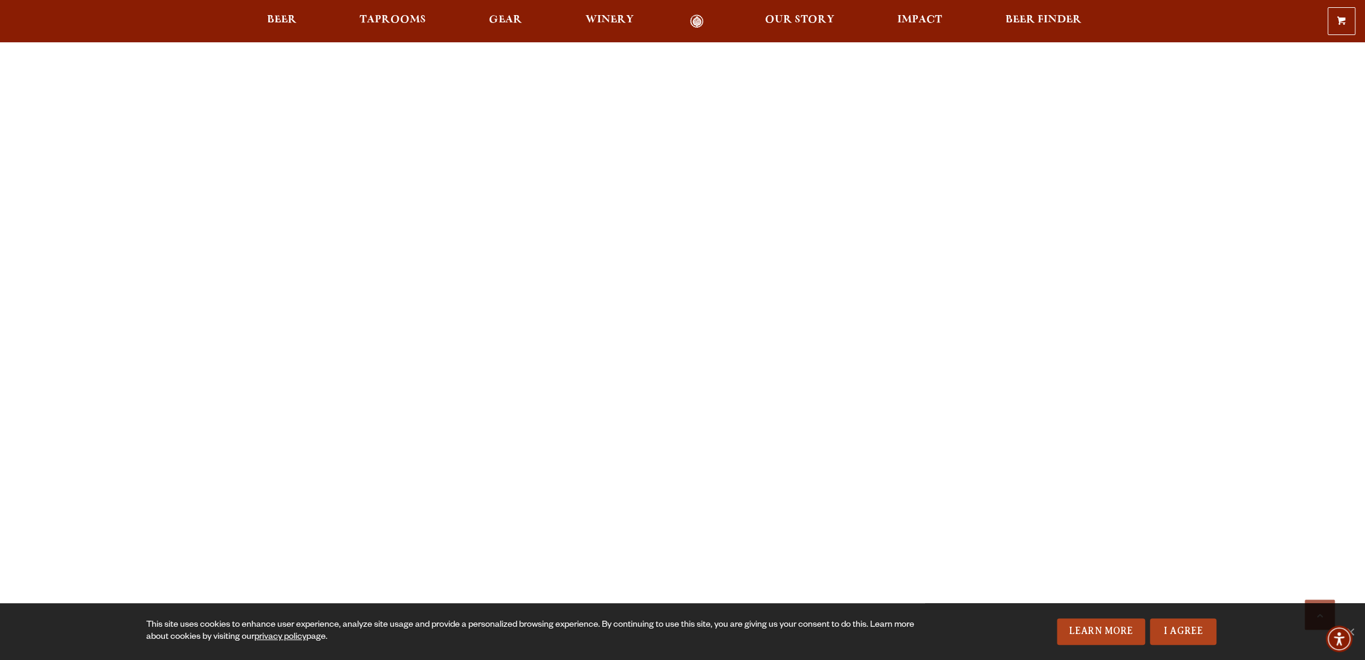
scroll to position [0, 0]
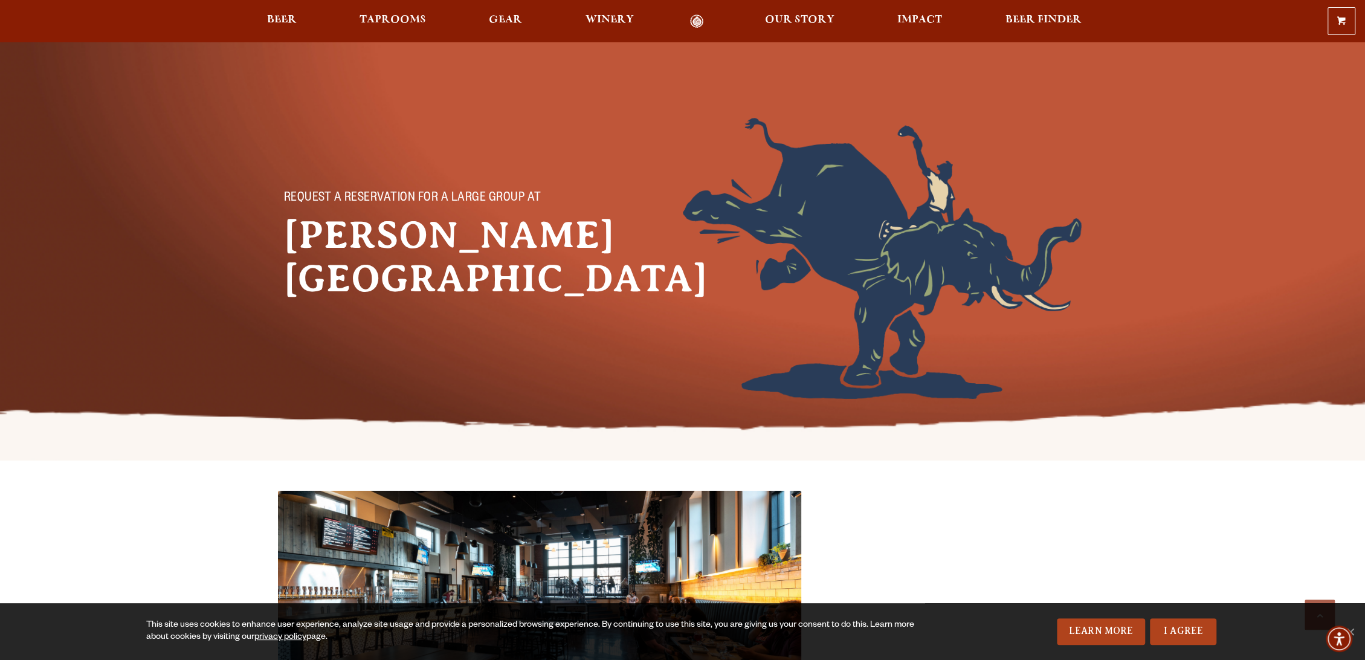
drag, startPoint x: 800, startPoint y: 405, endPoint x: 783, endPoint y: 233, distance: 173.1
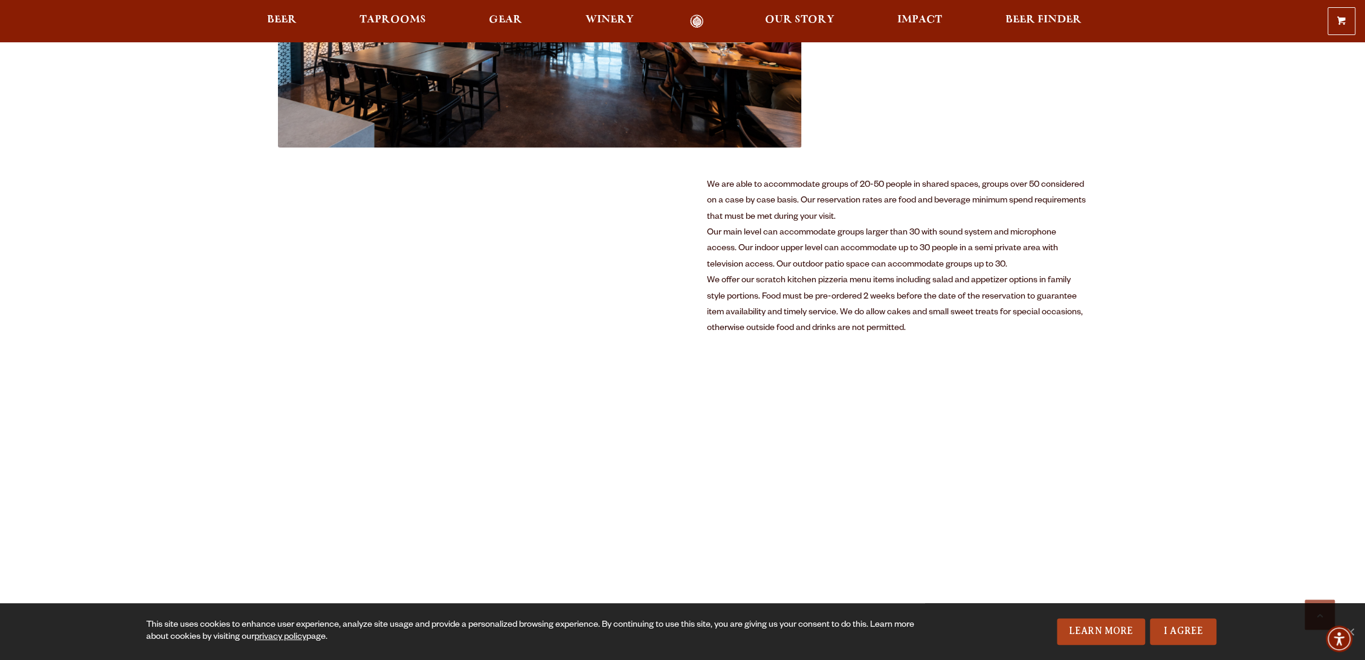
scroll to position [604, 0]
drag, startPoint x: 931, startPoint y: 265, endPoint x: 953, endPoint y: 265, distance: 22.4
click at [953, 265] on div "Our main level can accommodate groups larger than 30 with sound system and micr…" at bounding box center [897, 248] width 381 height 48
drag, startPoint x: 785, startPoint y: 283, endPoint x: 908, endPoint y: 285, distance: 122.7
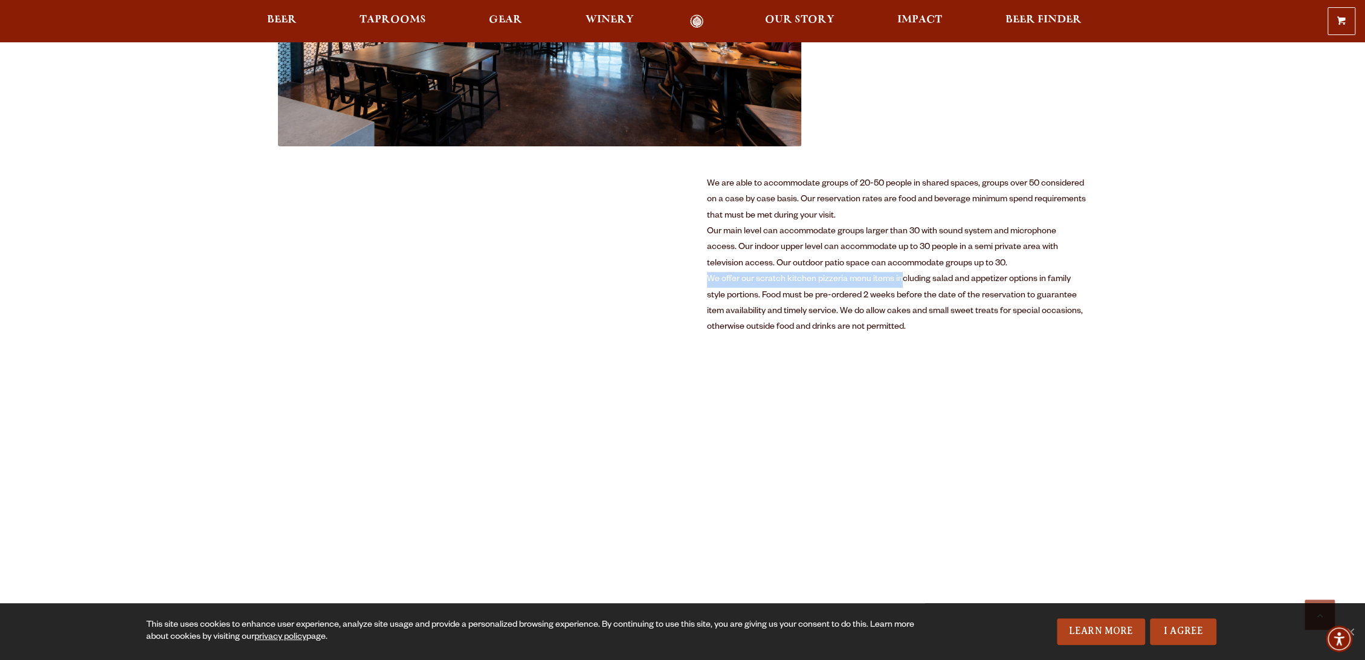
drag, startPoint x: 908, startPoint y: 285, endPoint x: 905, endPoint y: 359, distance: 73.8
click at [908, 289] on div "We offer our scratch kitchen pizzeria menu items including salad and appetizer …" at bounding box center [897, 304] width 381 height 64
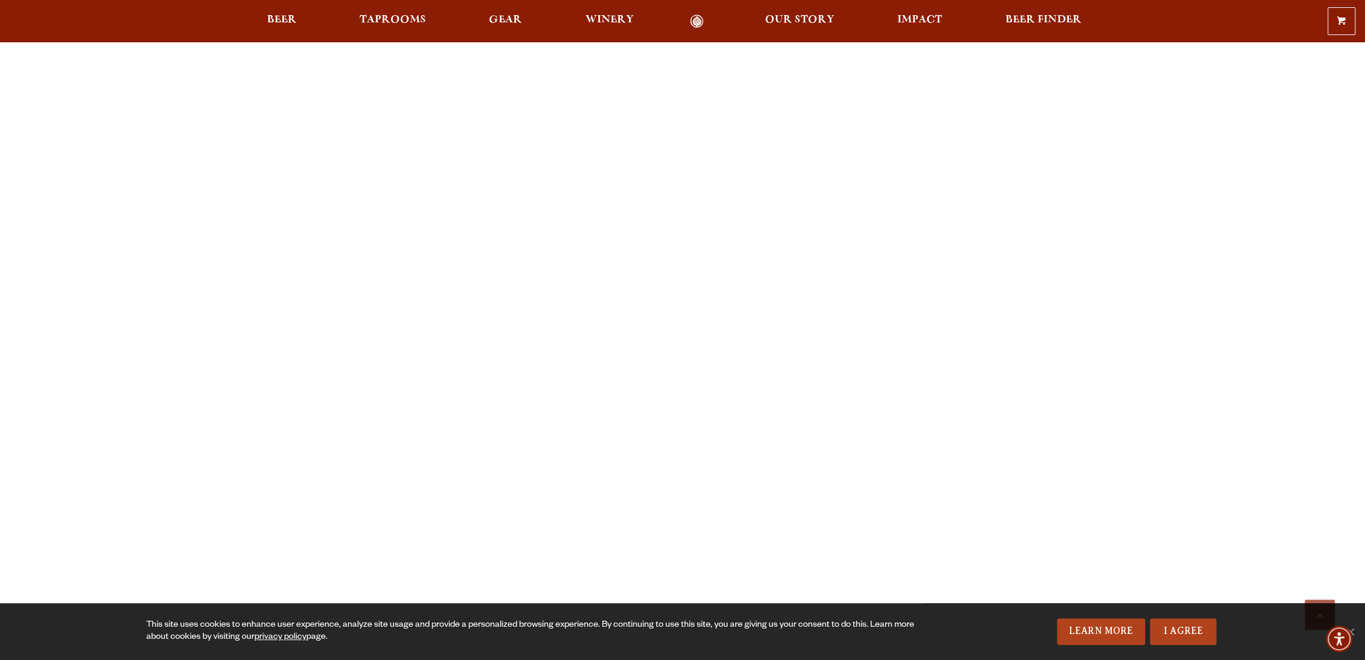
scroll to position [672, 0]
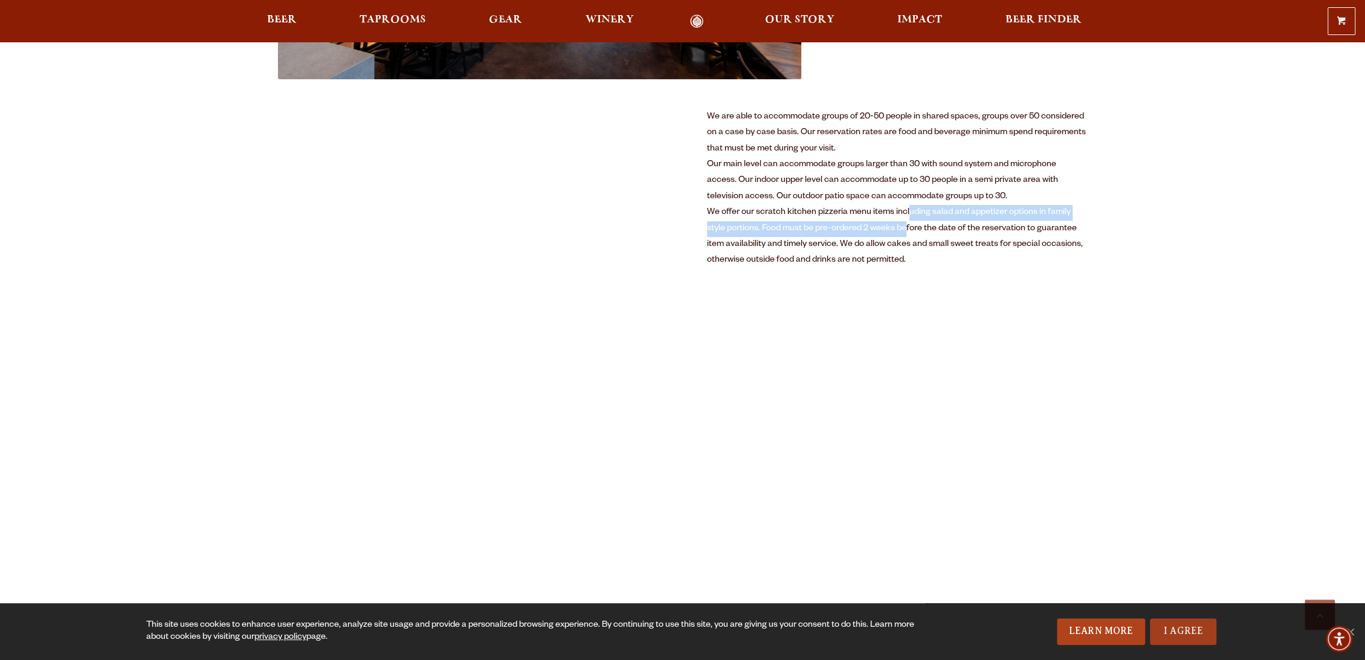
click at [1205, 628] on link "I Agree" at bounding box center [1183, 631] width 66 height 27
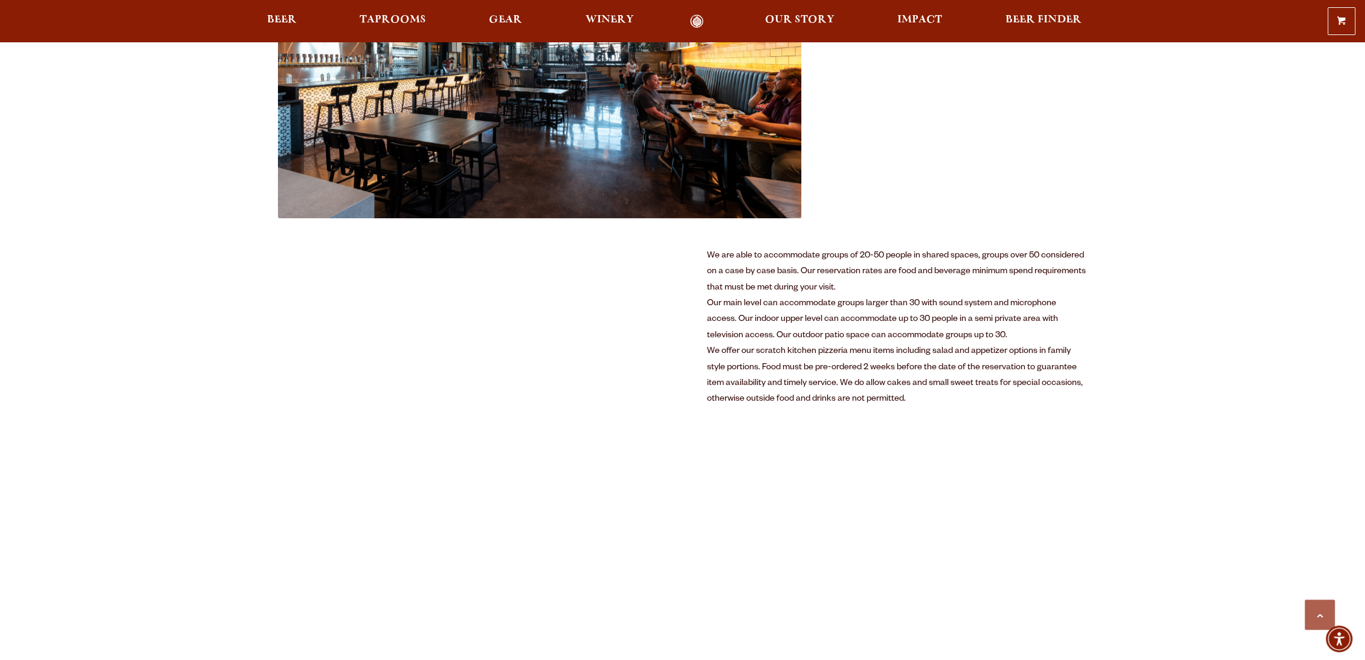
scroll to position [268, 0]
